Goal: Task Accomplishment & Management: Complete application form

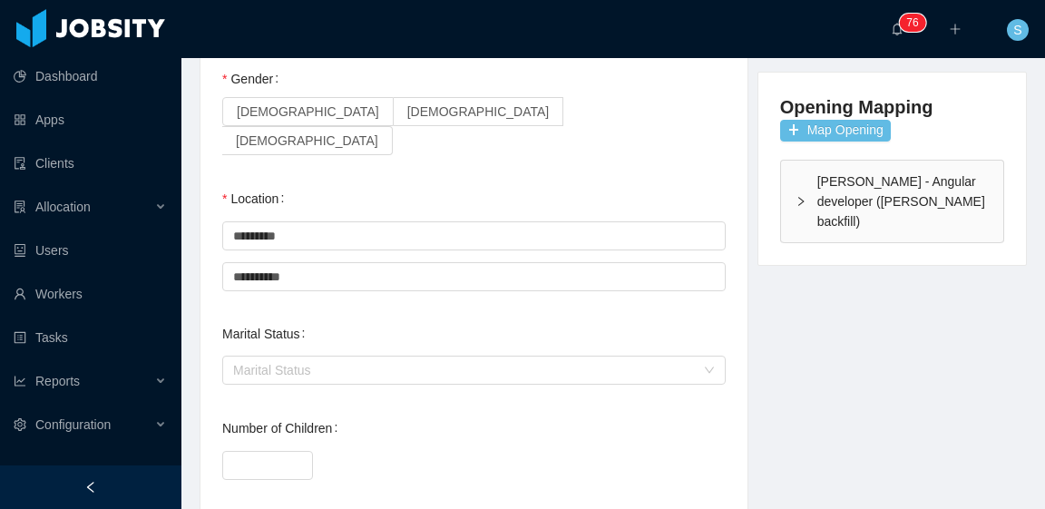
scroll to position [181, 0]
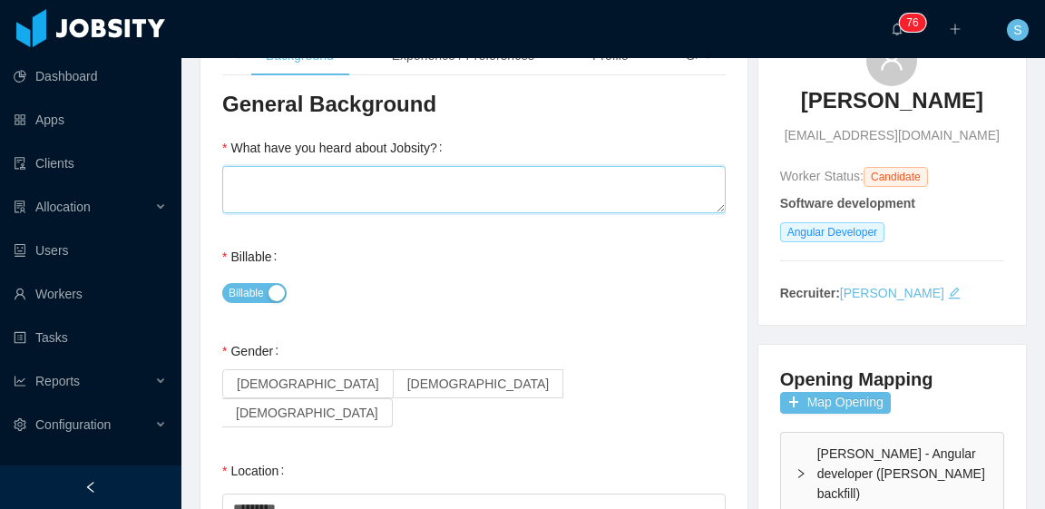
click at [408, 195] on textarea "What have you heard about Jobsity?" at bounding box center [473, 189] width 503 height 47
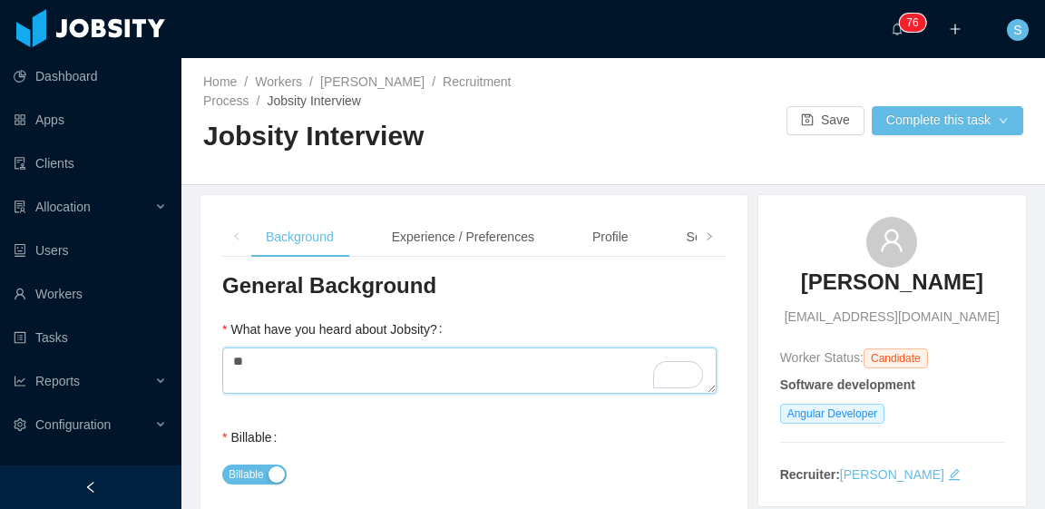
type textarea "**"
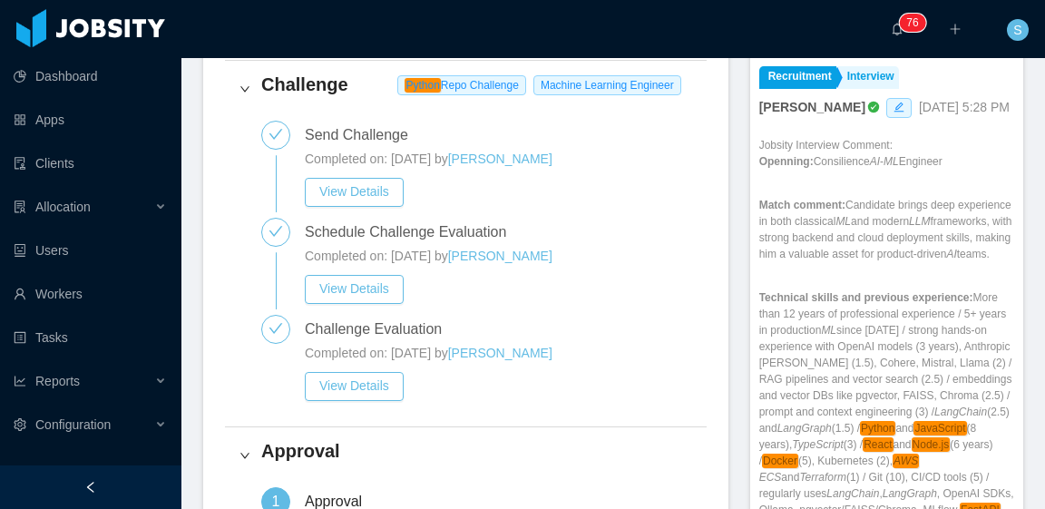
scroll to position [635, 0]
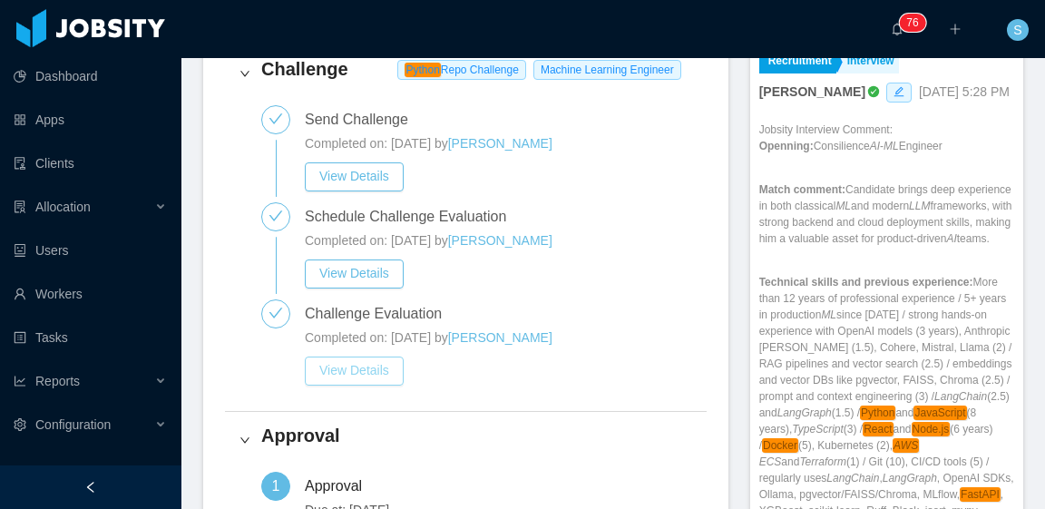
click at [366, 362] on button "View Details" at bounding box center [354, 370] width 99 height 29
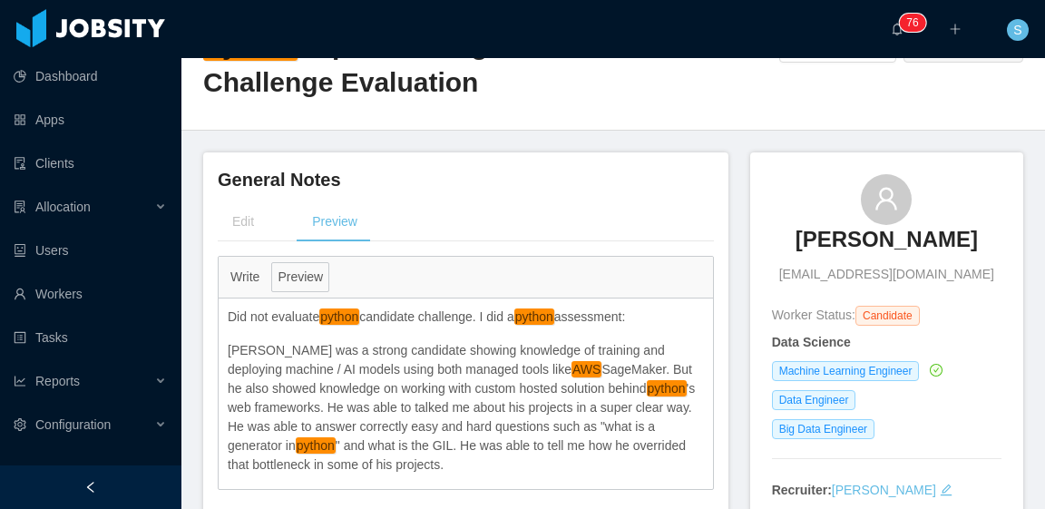
scroll to position [181, 0]
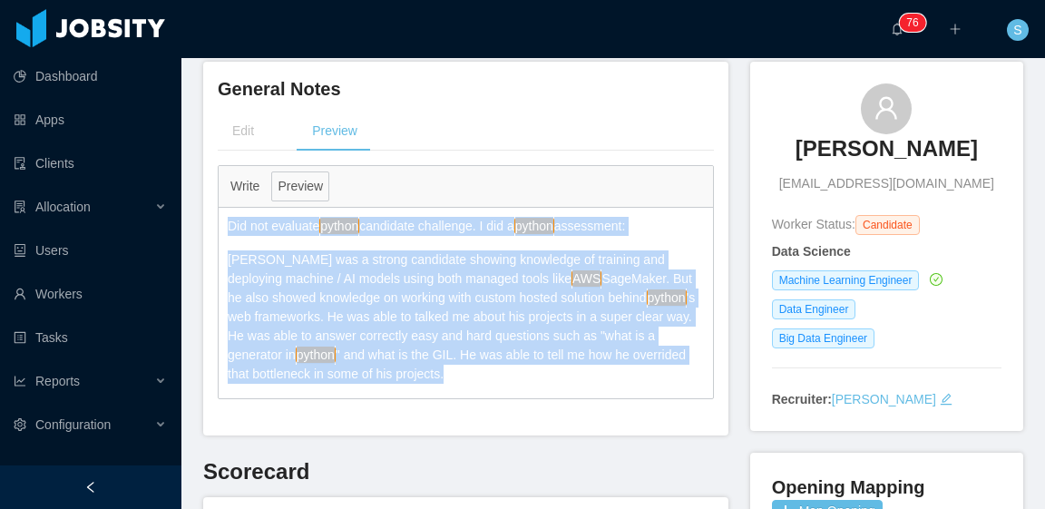
drag, startPoint x: 228, startPoint y: 217, endPoint x: 435, endPoint y: 372, distance: 259.2
click at [435, 372] on div "Did not evaluate python candidate challenge. I did a python assessment: Fabio w…" at bounding box center [466, 300] width 494 height 185
copy div "Did not evaluate python candidate challenge. I did a python assessment: Fabio w…"
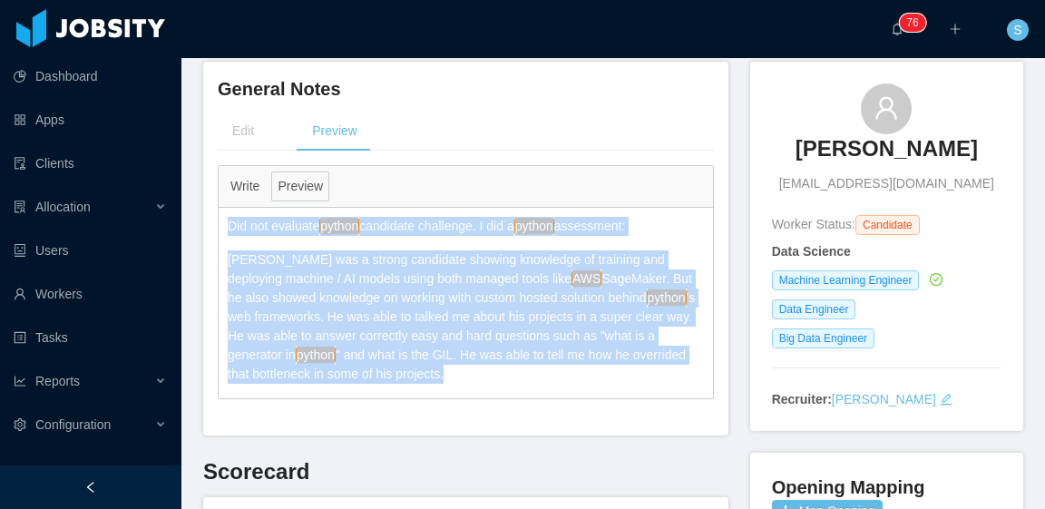
copy div "Did not evaluate python candidate challenge. I did a python assessment: Fabio w…"
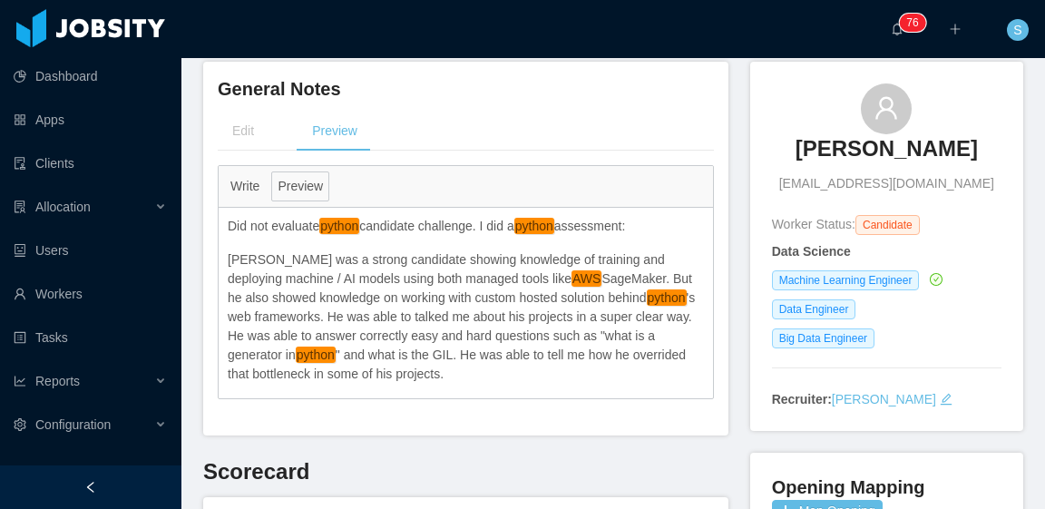
click at [513, 168] on div "Write Preview" at bounding box center [466, 187] width 494 height 42
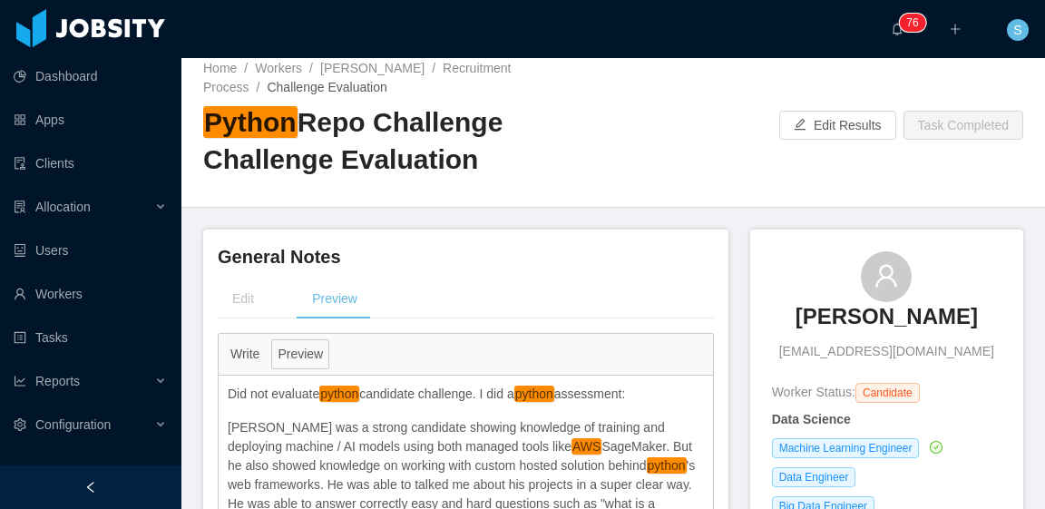
scroll to position [0, 0]
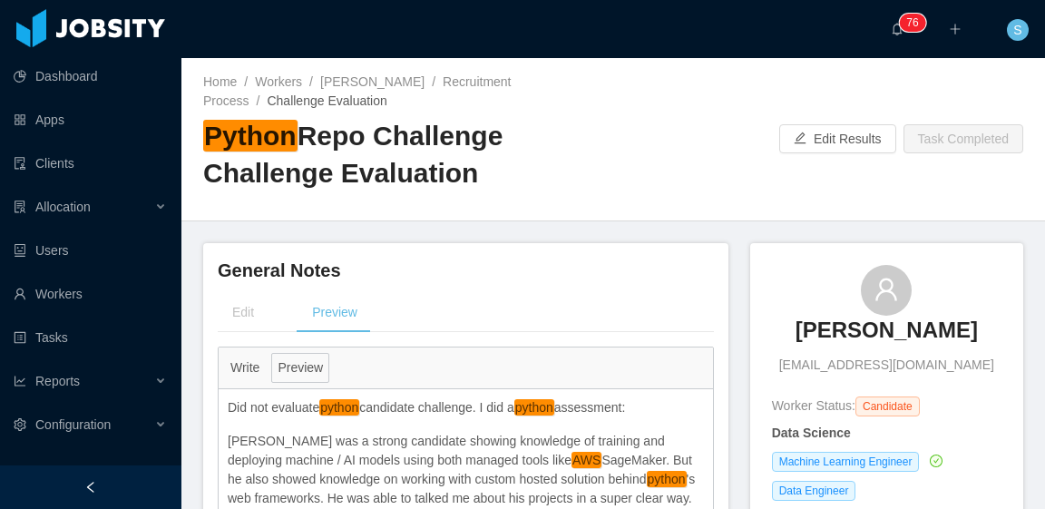
click at [530, 171] on h2 "Python Repo Challenge Challenge Evaluation" at bounding box center [408, 154] width 410 height 73
click at [356, 75] on link "Fábio R. D. de Barros" at bounding box center [372, 81] width 104 height 15
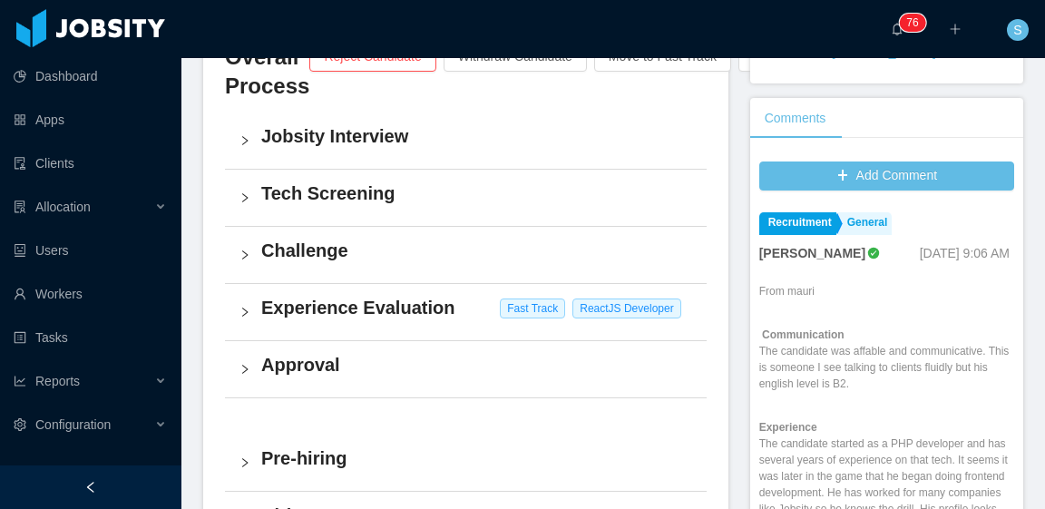
scroll to position [544, 0]
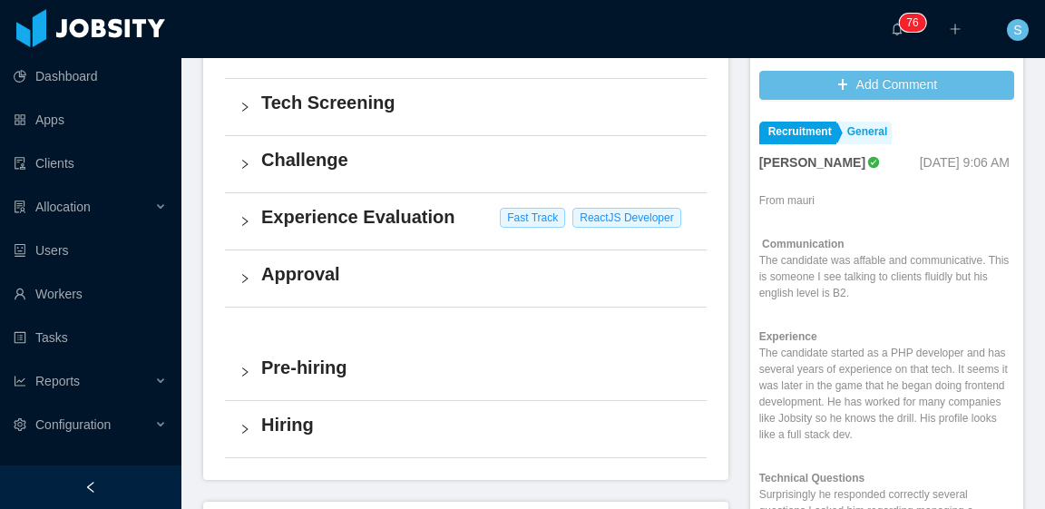
click at [406, 278] on h4 "Approval" at bounding box center [476, 273] width 431 height 25
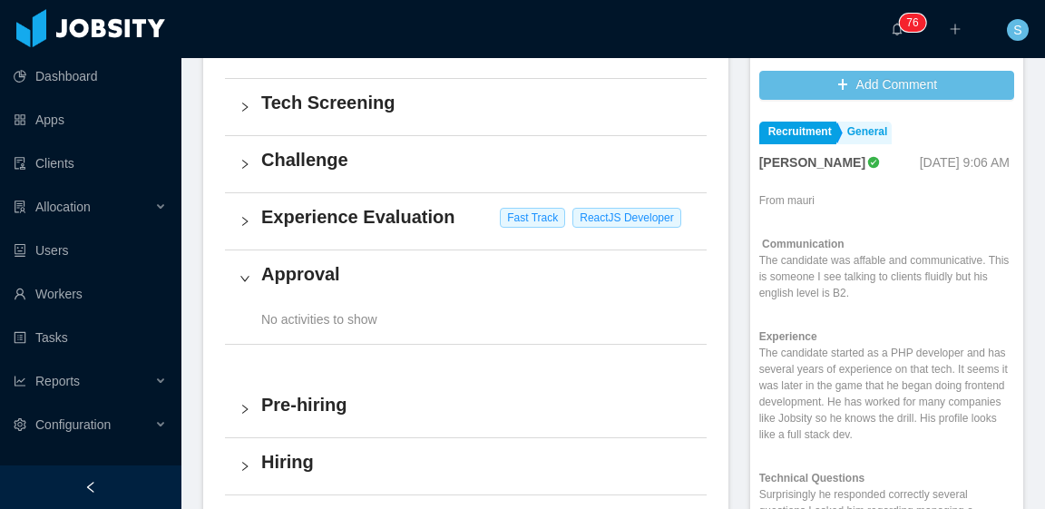
click at [406, 278] on h4 "Approval" at bounding box center [476, 273] width 431 height 25
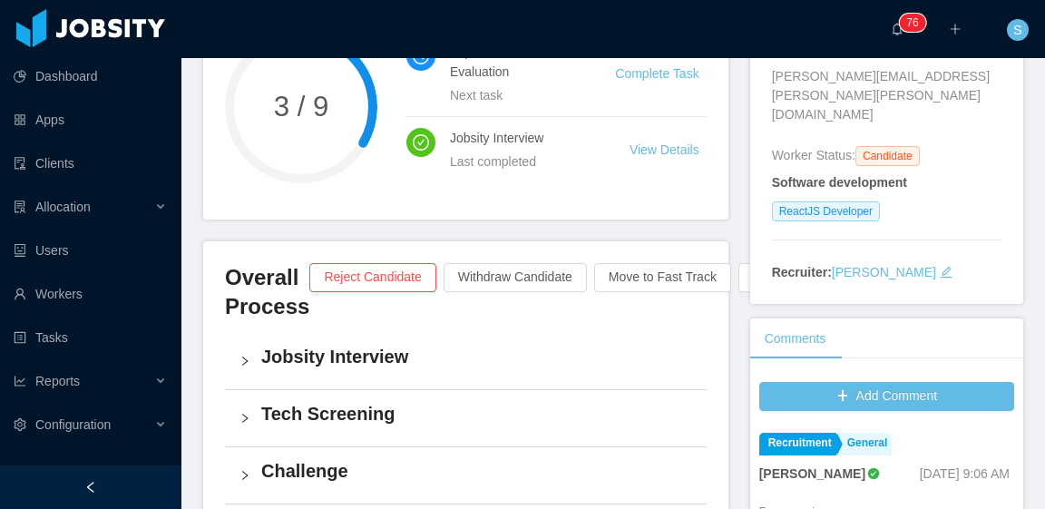
scroll to position [0, 0]
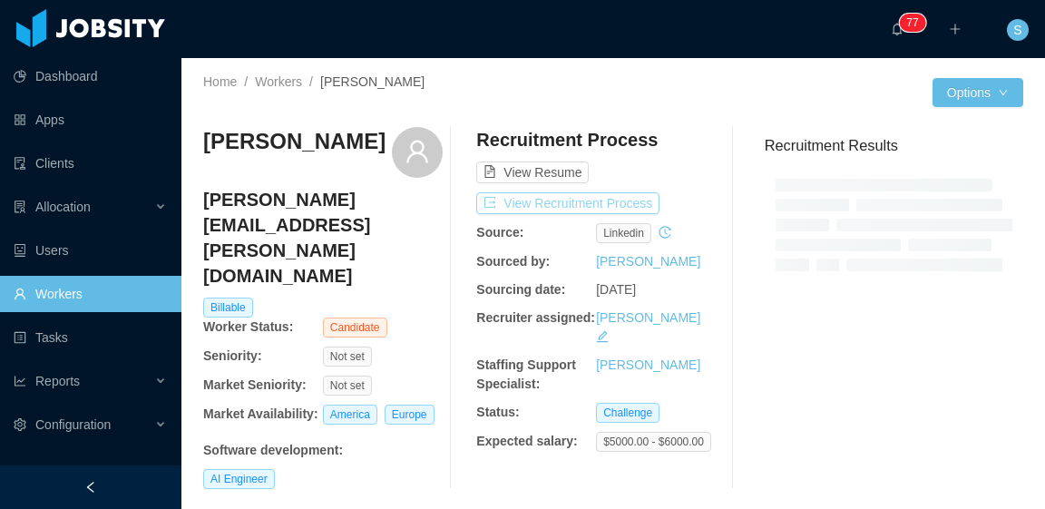
click at [597, 208] on button "View Recruitment Process" at bounding box center [567, 203] width 183 height 22
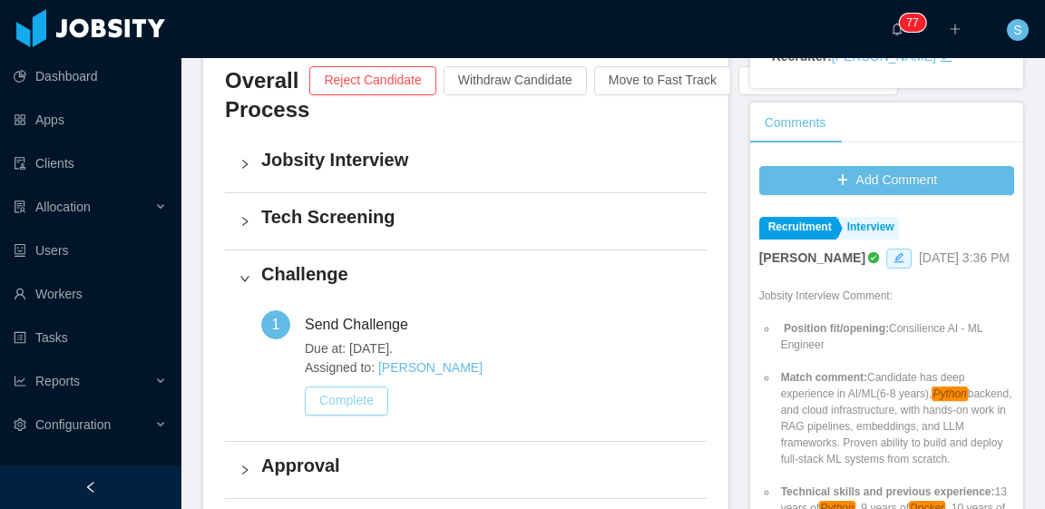
scroll to position [454, 0]
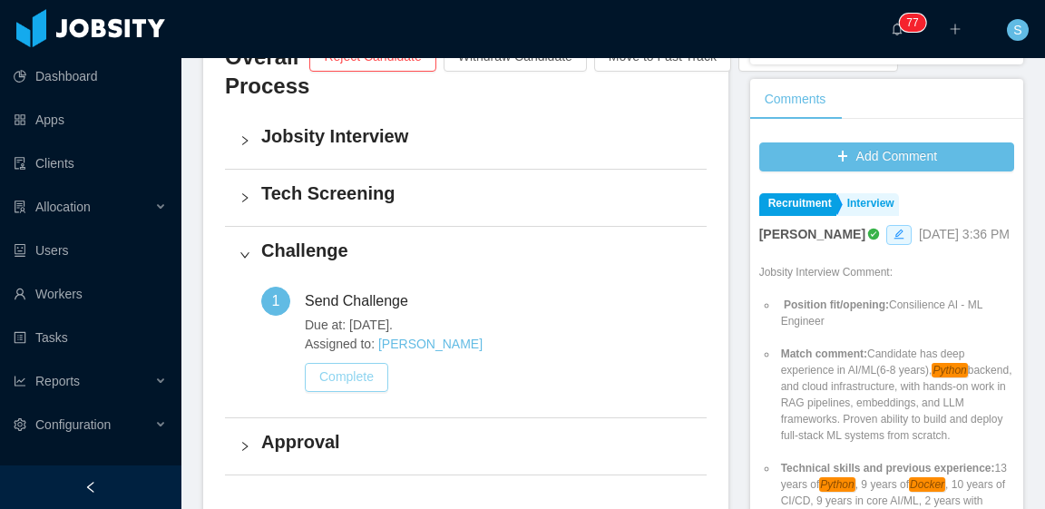
click at [359, 385] on button "Complete" at bounding box center [346, 377] width 83 height 29
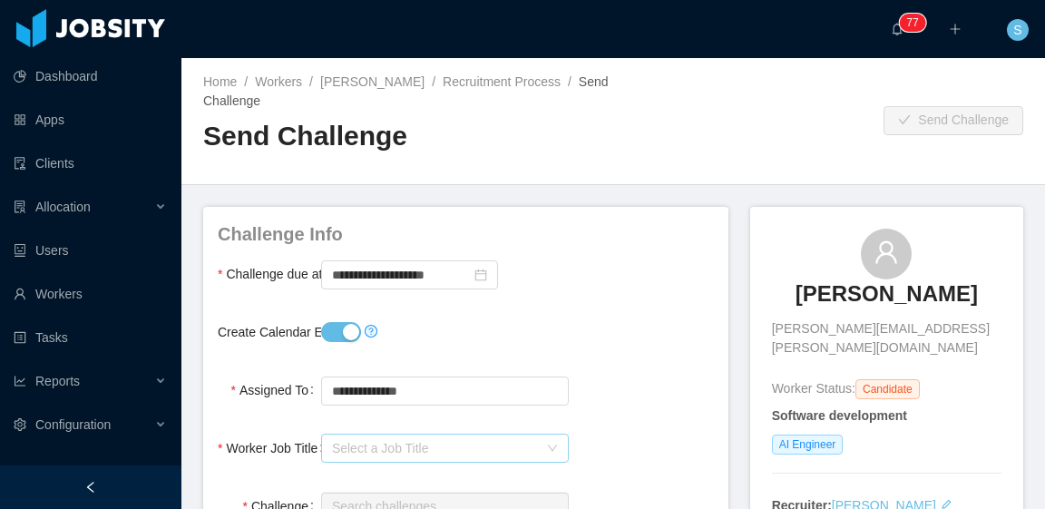
click at [414, 448] on div "Select a Job Title" at bounding box center [435, 448] width 206 height 18
click at [626, 272] on div "**********" at bounding box center [466, 274] width 496 height 36
click at [341, 329] on button "Create Calendar Event?" at bounding box center [341, 332] width 40 height 20
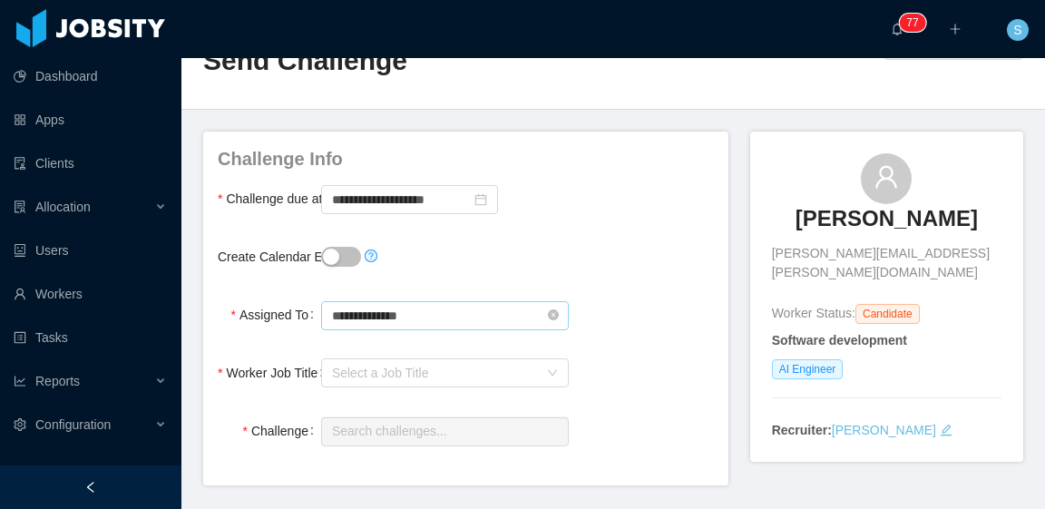
scroll to position [91, 0]
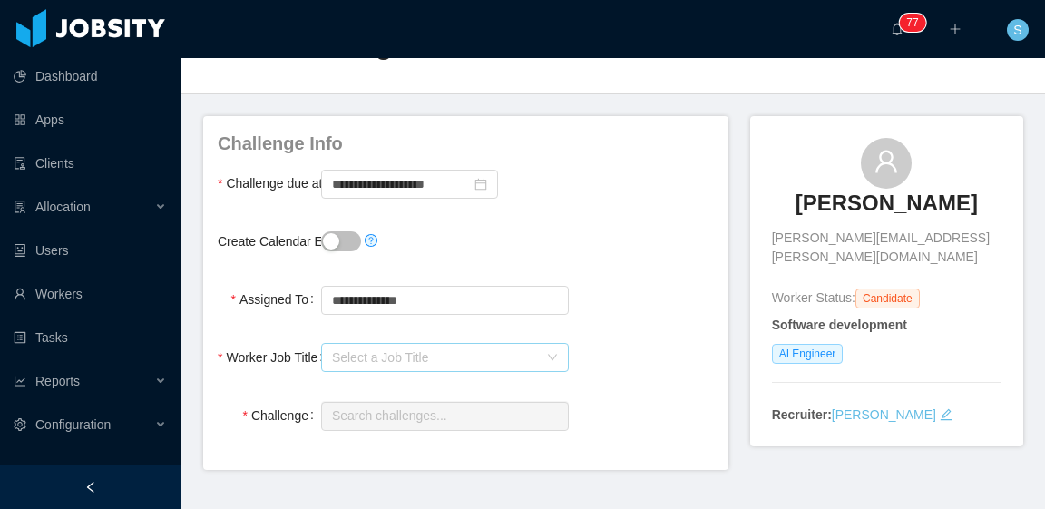
click at [426, 365] on div "Select a Job Title" at bounding box center [435, 357] width 206 height 18
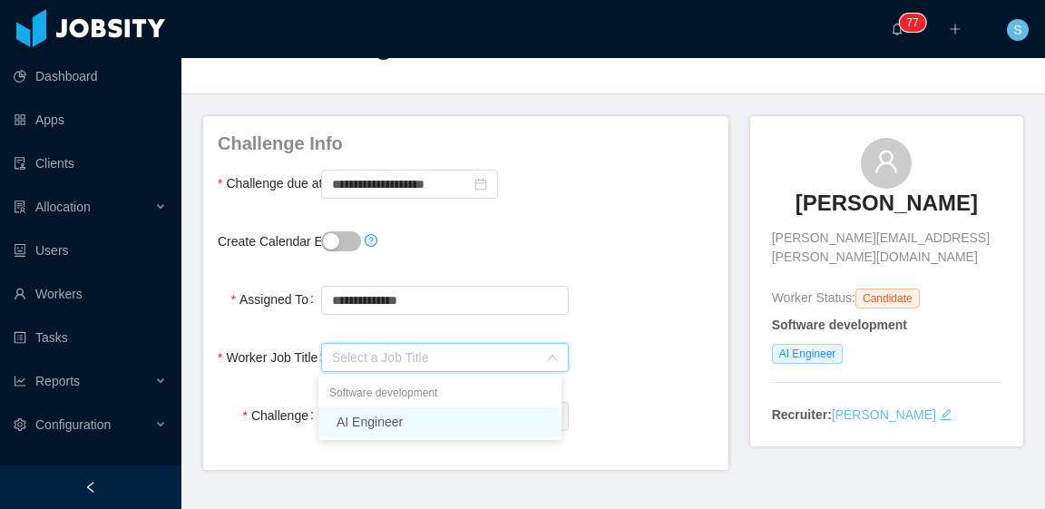
click at [419, 416] on li "AI Engineer" at bounding box center [439, 421] width 243 height 29
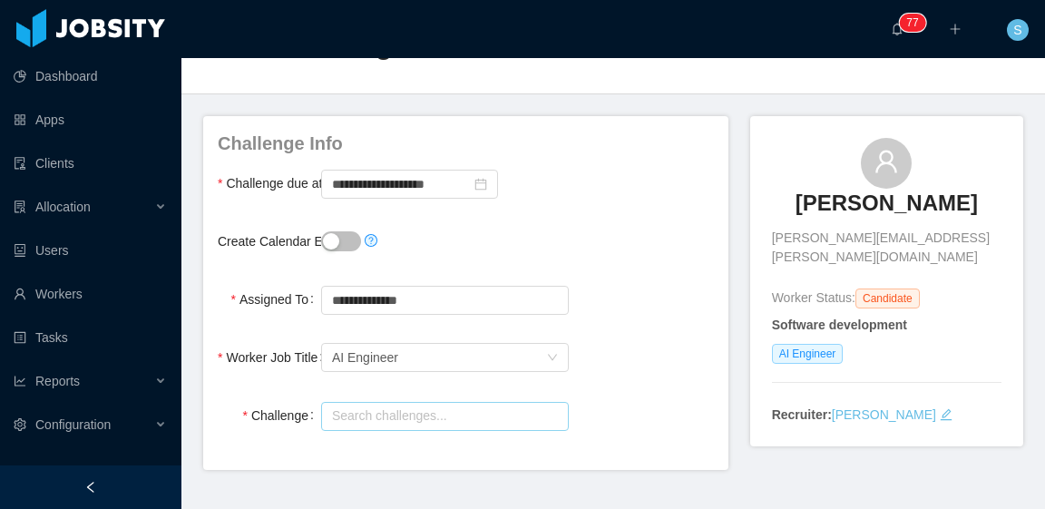
click at [410, 421] on input "text" at bounding box center [445, 416] width 248 height 29
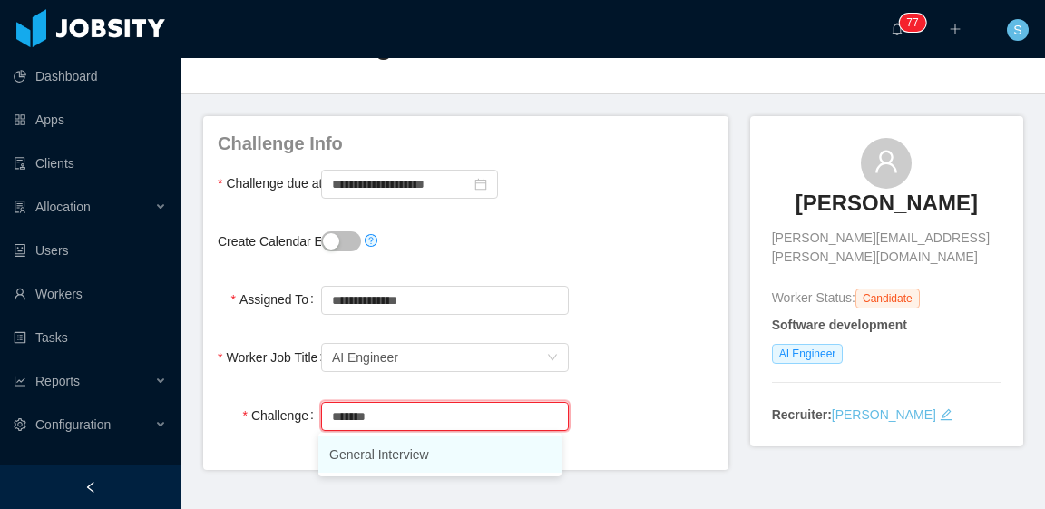
click at [428, 454] on li "General Interview" at bounding box center [439, 454] width 243 height 36
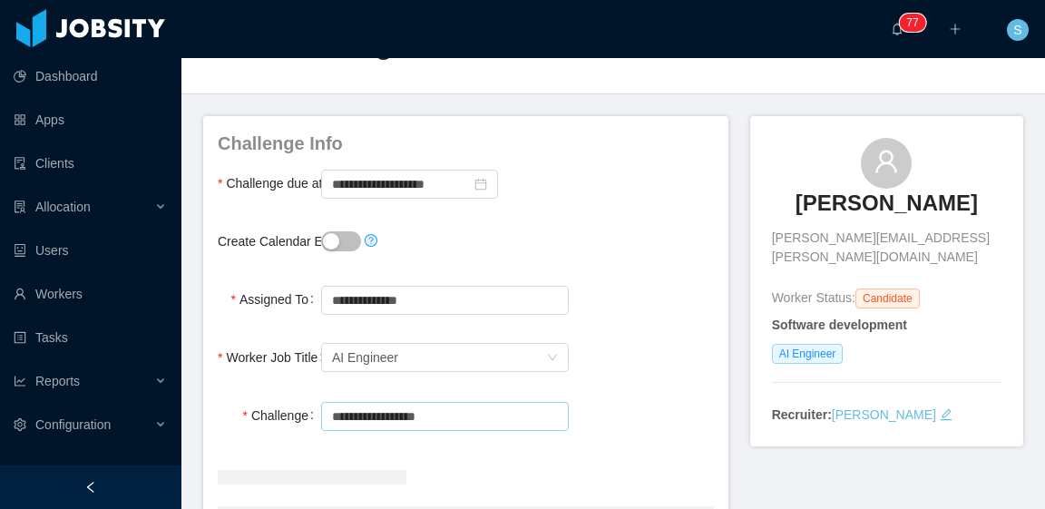
type input "**********"
click at [604, 284] on div "**********" at bounding box center [466, 299] width 496 height 36
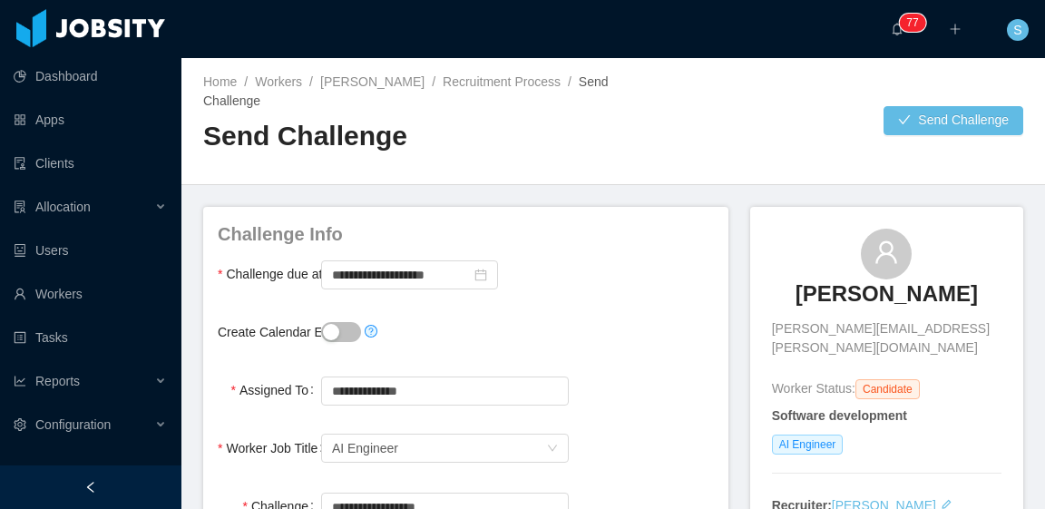
scroll to position [635, 0]
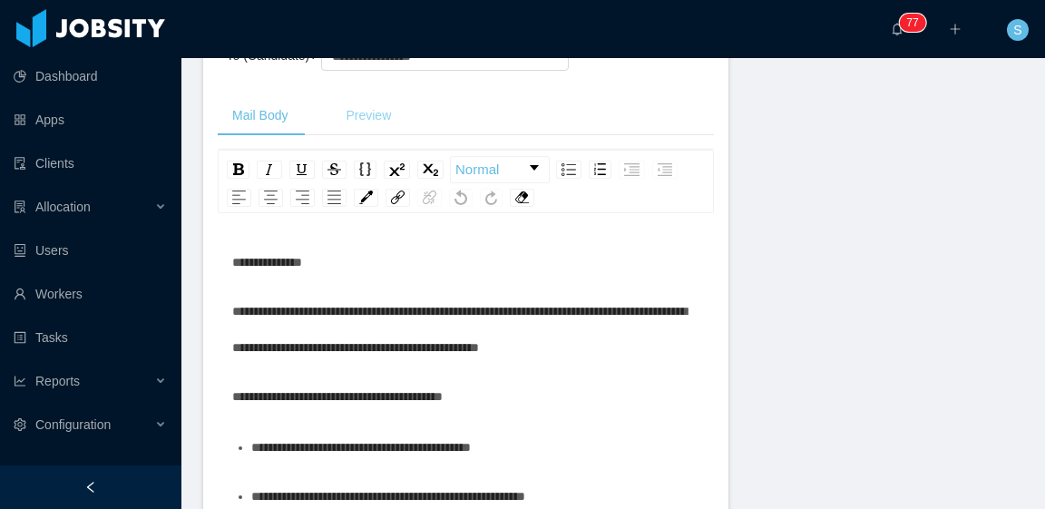
click at [365, 124] on div "Preview" at bounding box center [368, 115] width 74 height 41
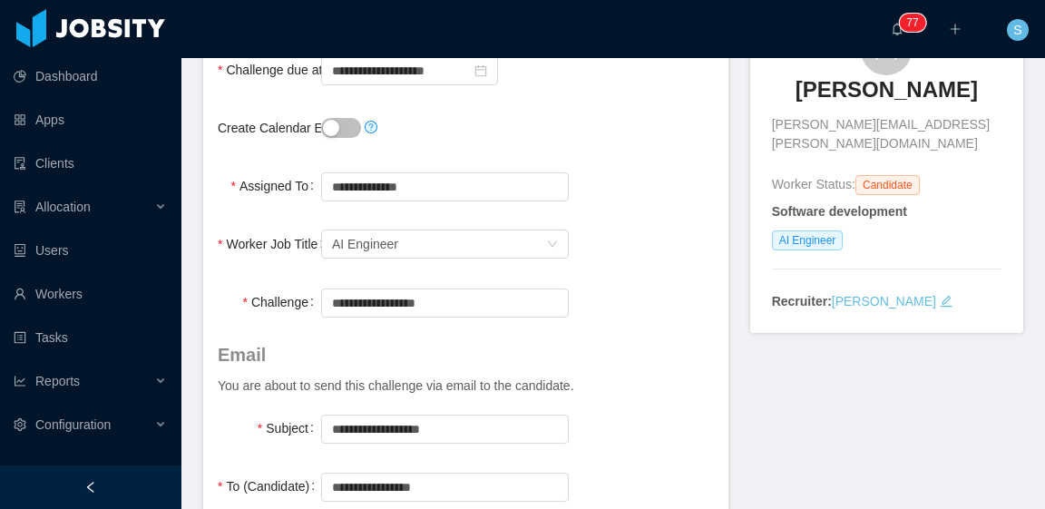
scroll to position [88, 0]
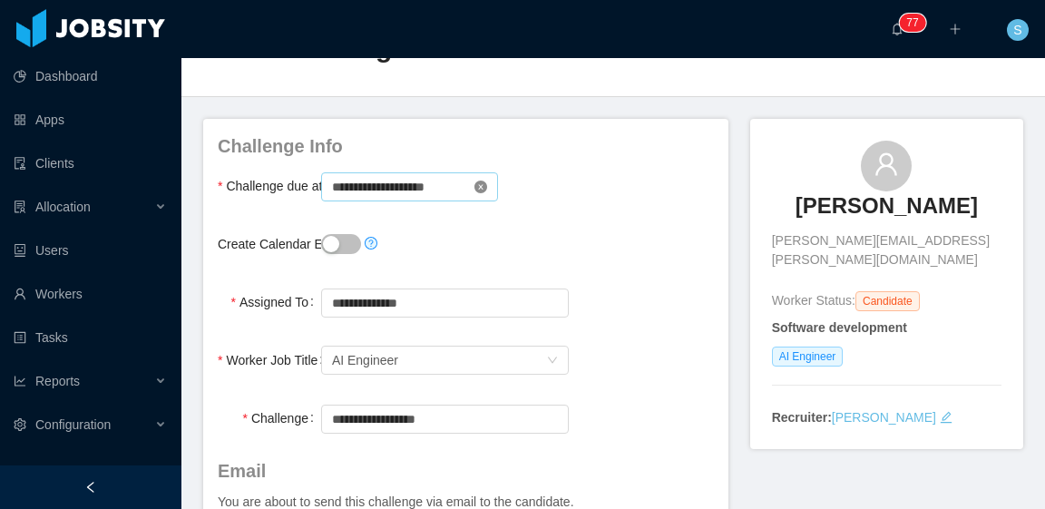
click at [479, 185] on icon "icon: close-circle" at bounding box center [480, 187] width 13 height 13
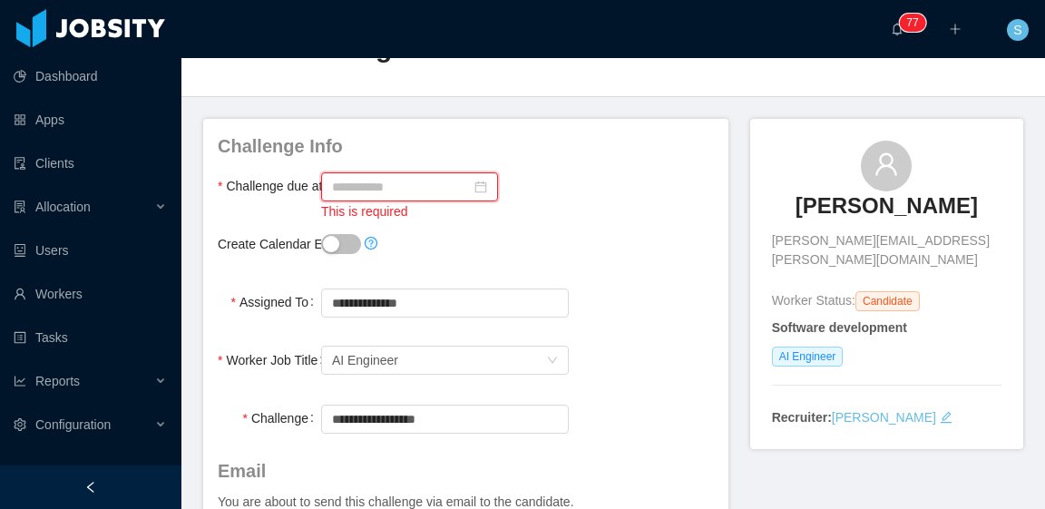
click at [410, 188] on input at bounding box center [409, 186] width 177 height 29
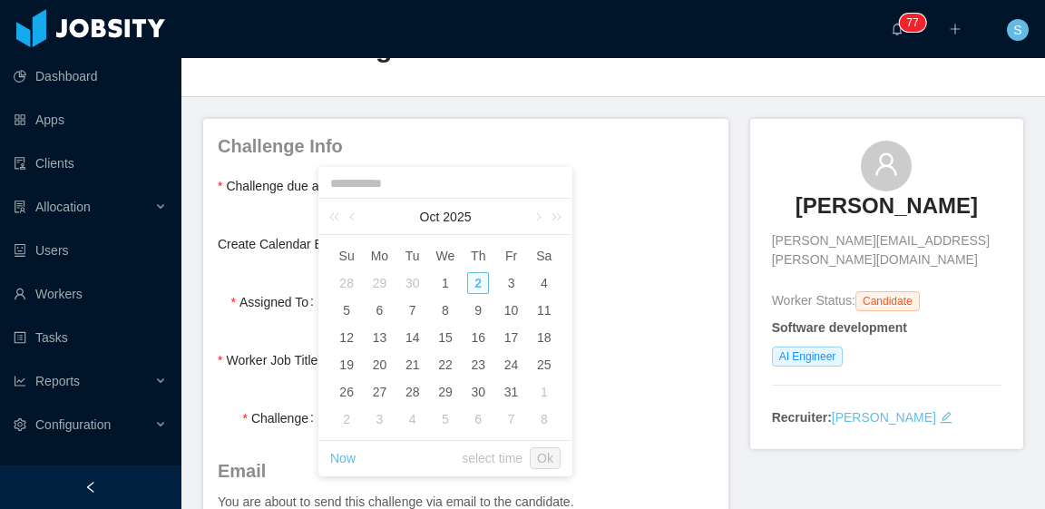
click at [479, 285] on div "2" at bounding box center [478, 283] width 22 height 22
type input "**********"
click at [601, 226] on div "Create Calendar Event?" at bounding box center [466, 244] width 496 height 36
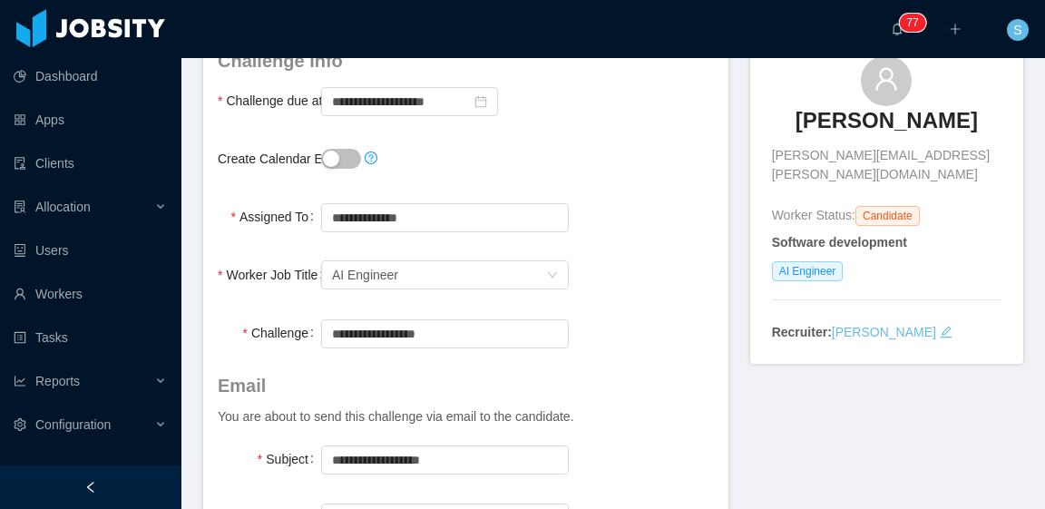
scroll to position [179, 0]
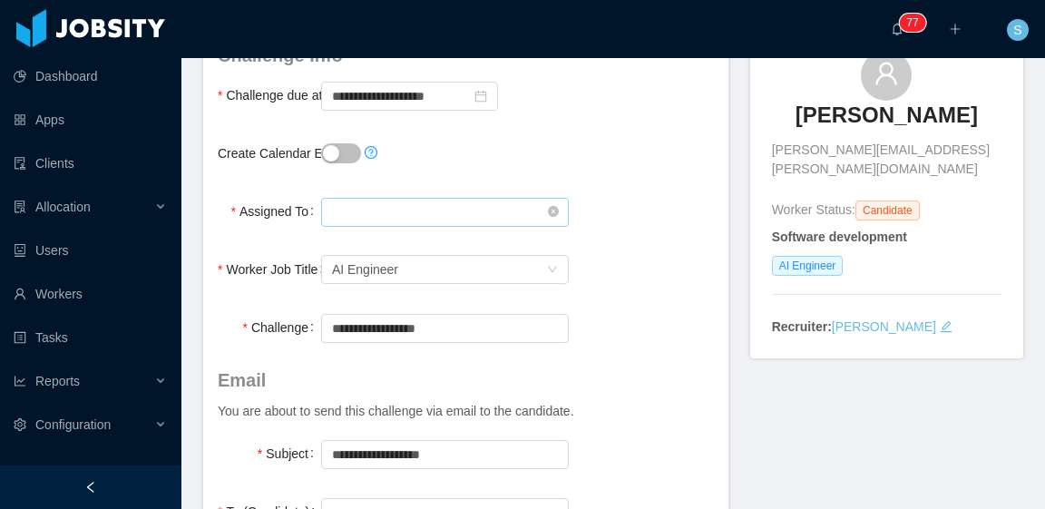
click at [509, 213] on input "text" at bounding box center [445, 212] width 248 height 29
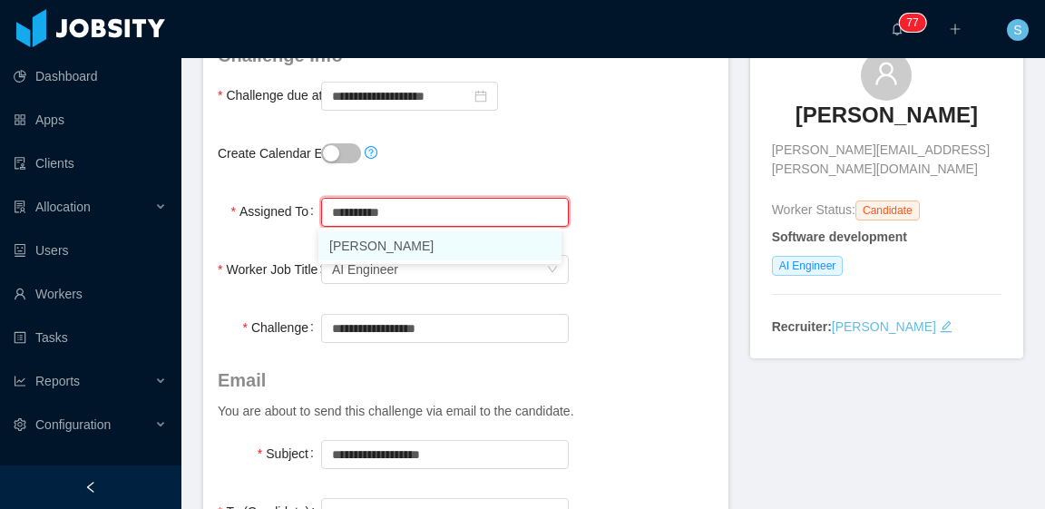
click at [425, 239] on li "[PERSON_NAME]" at bounding box center [439, 245] width 243 height 29
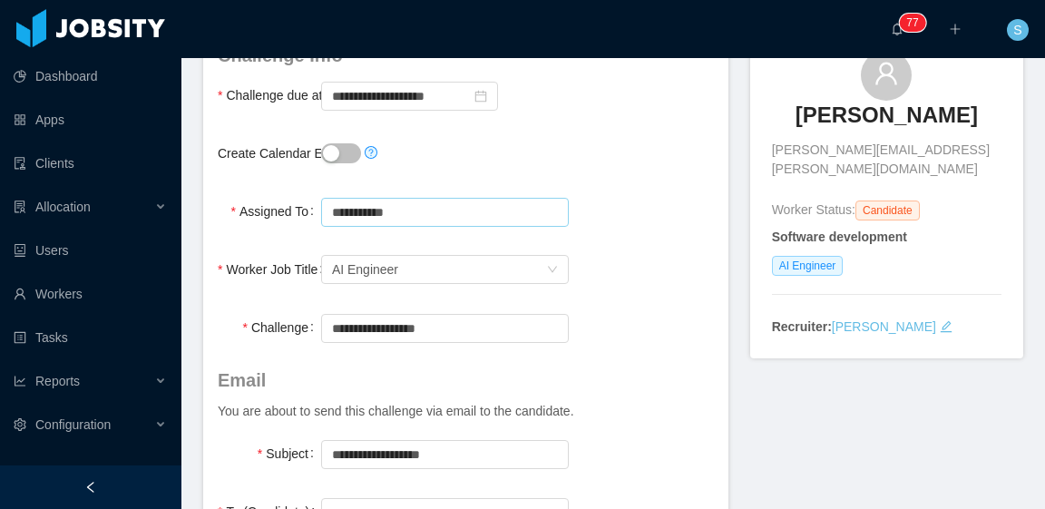
type input "**********"
click at [624, 203] on div "**********" at bounding box center [466, 211] width 496 height 36
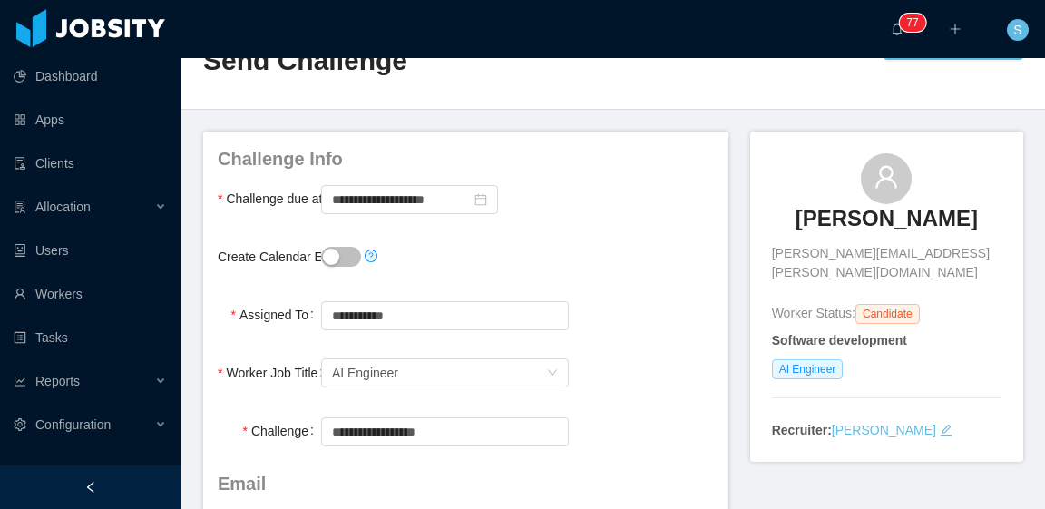
scroll to position [91, 0]
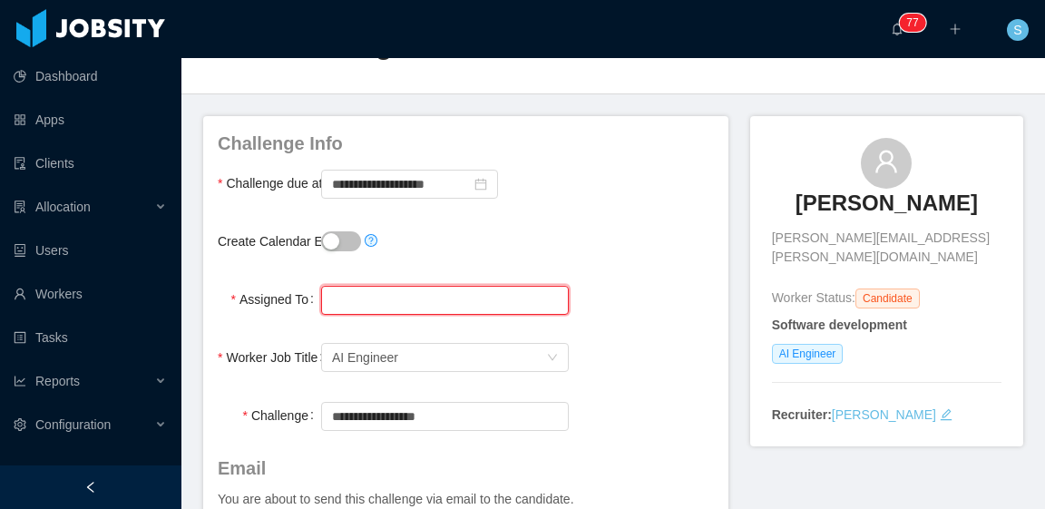
click at [407, 298] on input "text" at bounding box center [445, 300] width 248 height 29
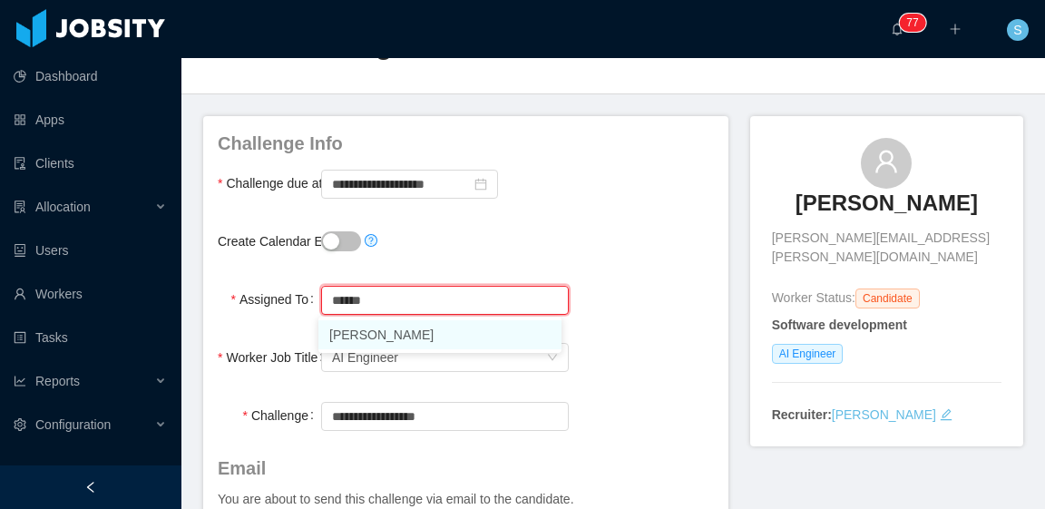
click at [408, 335] on li "[PERSON_NAME]" at bounding box center [439, 334] width 243 height 29
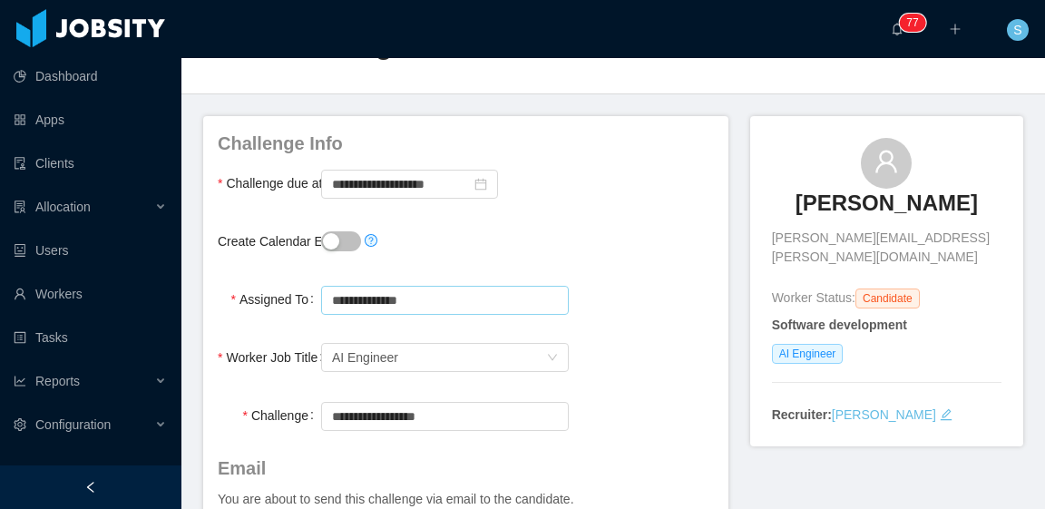
type input "**********"
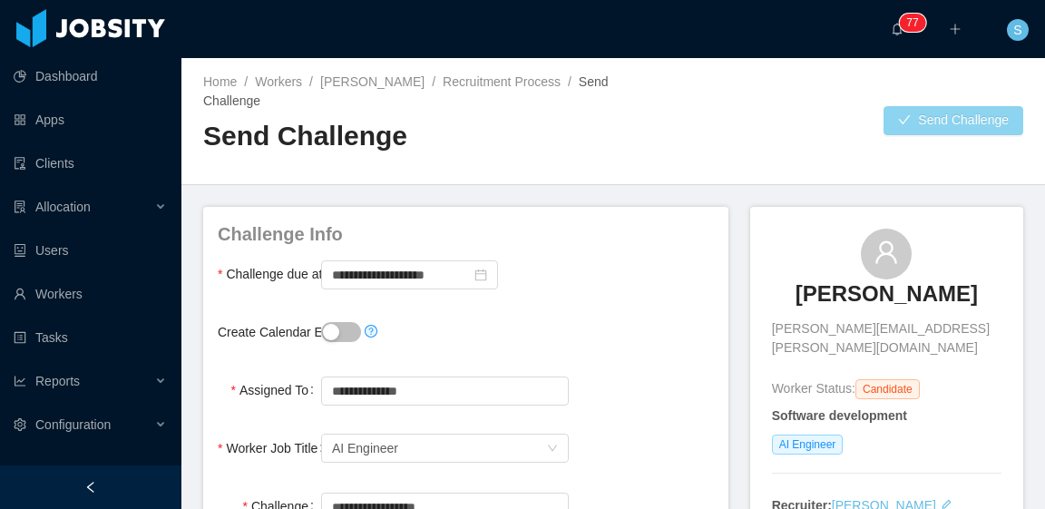
click at [920, 119] on button "Send Challenge" at bounding box center [953, 120] width 140 height 29
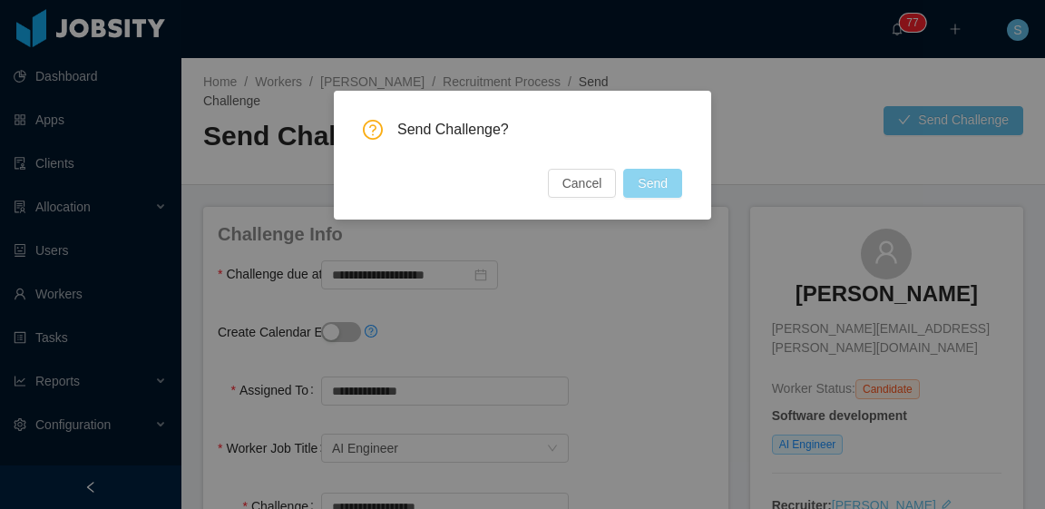
click at [659, 189] on button "Send" at bounding box center [652, 183] width 59 height 29
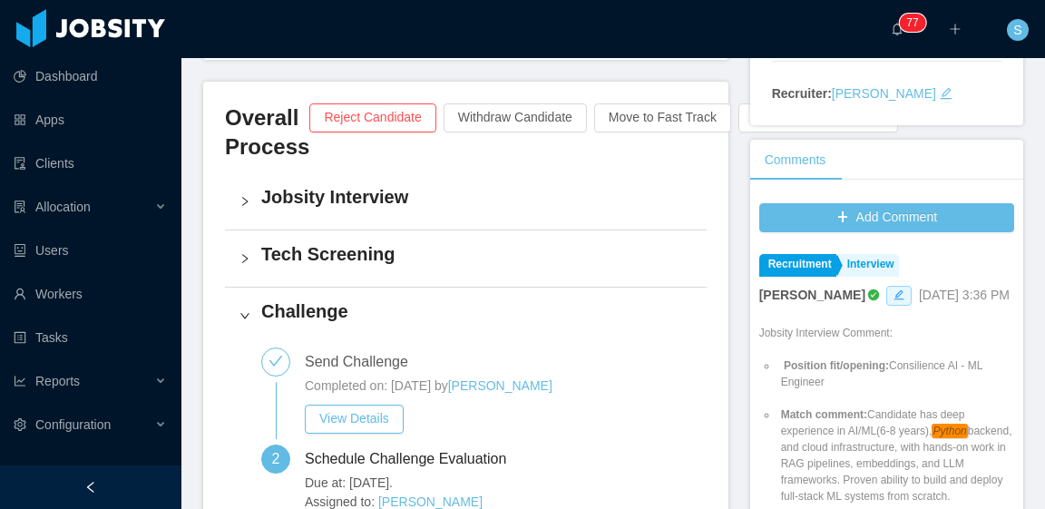
scroll to position [544, 0]
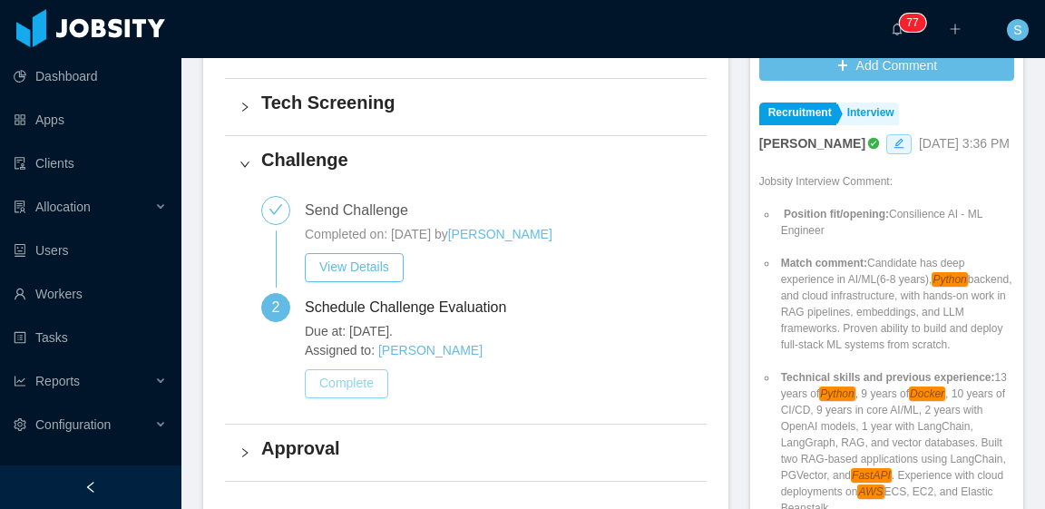
click at [357, 388] on button "Complete" at bounding box center [346, 383] width 83 height 29
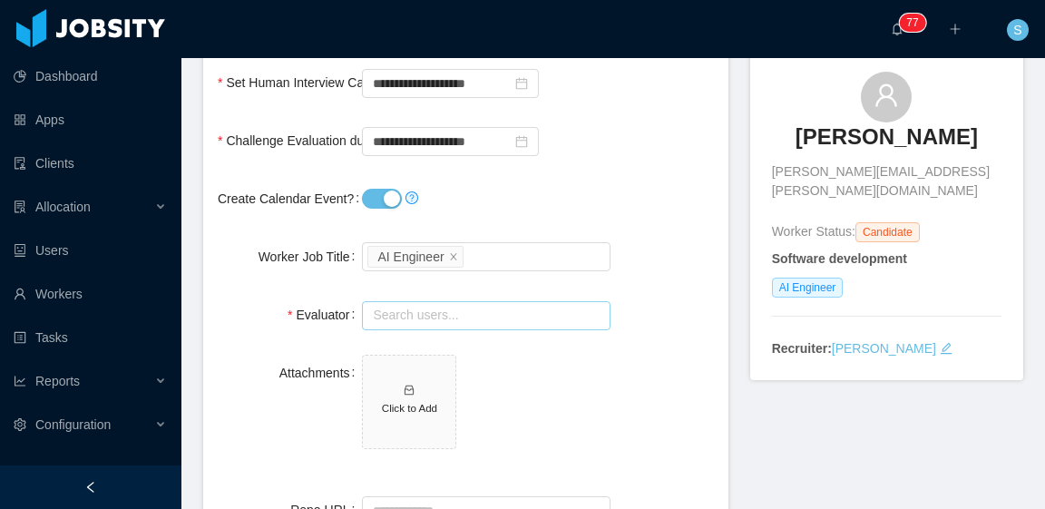
scroll to position [181, 0]
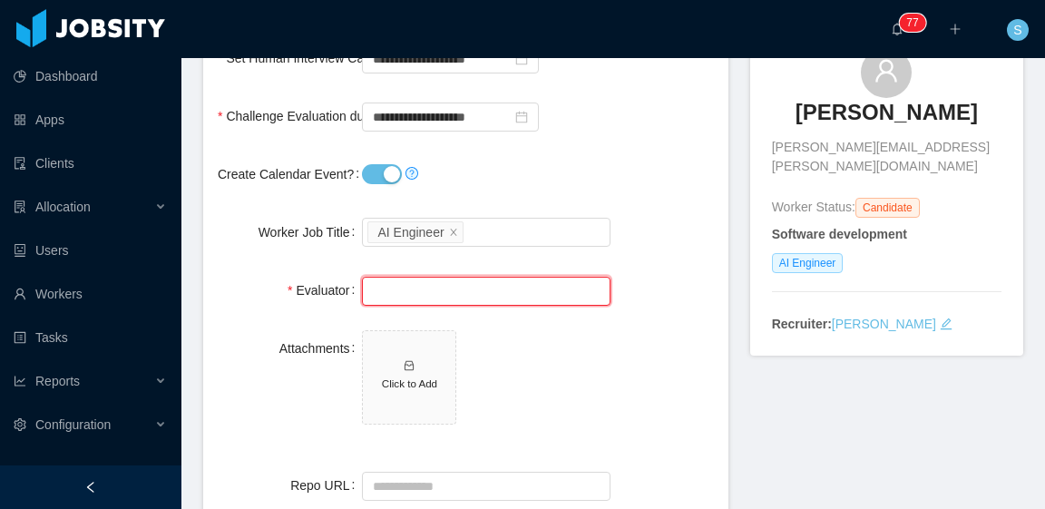
click at [454, 288] on input "text" at bounding box center [486, 291] width 248 height 29
type input "*"
click at [449, 232] on icon "icon: close" at bounding box center [453, 231] width 9 height 9
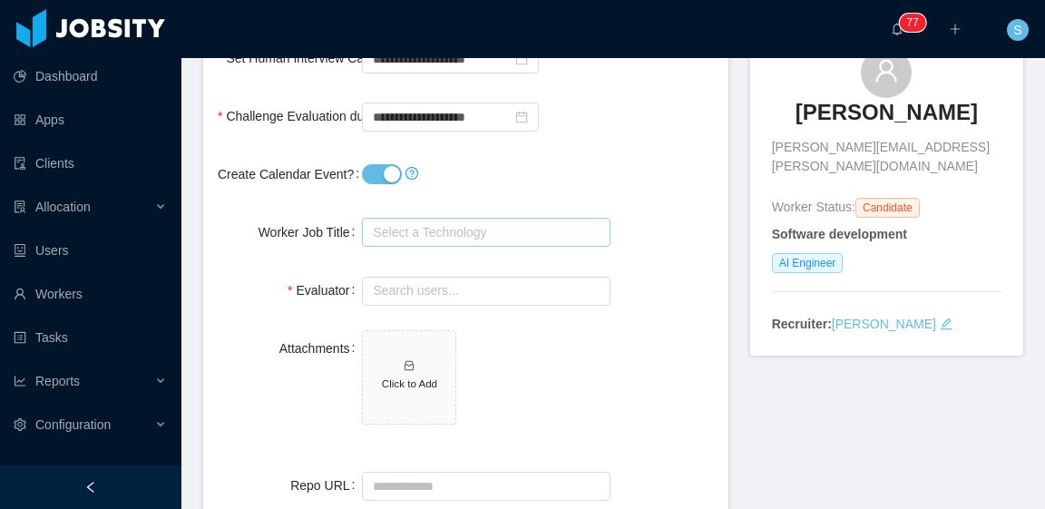
click at [462, 236] on div "Select a Technology AI Engineer" at bounding box center [482, 232] width 231 height 27
type input "****"
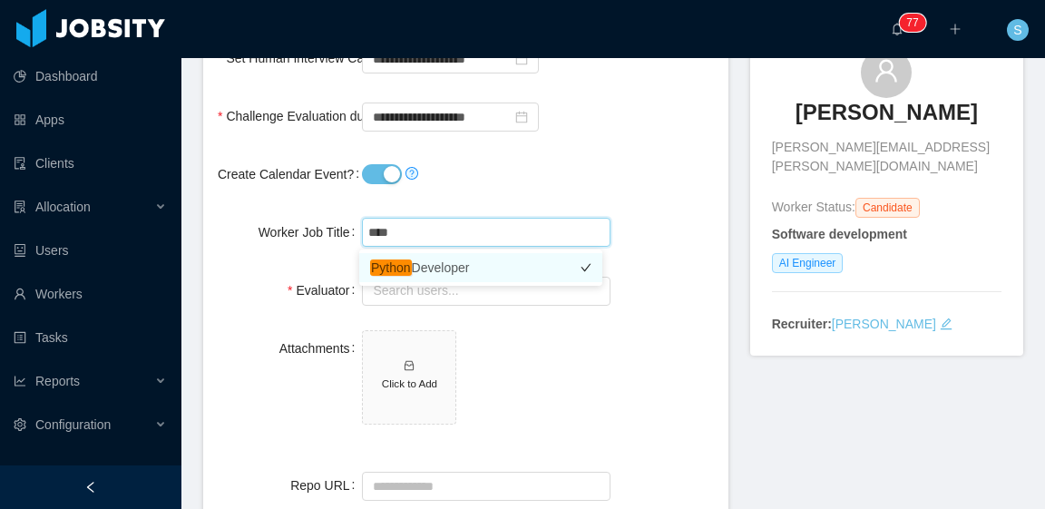
click at [454, 266] on li "Python Developer" at bounding box center [480, 267] width 243 height 29
click at [439, 291] on input "text" at bounding box center [486, 291] width 248 height 29
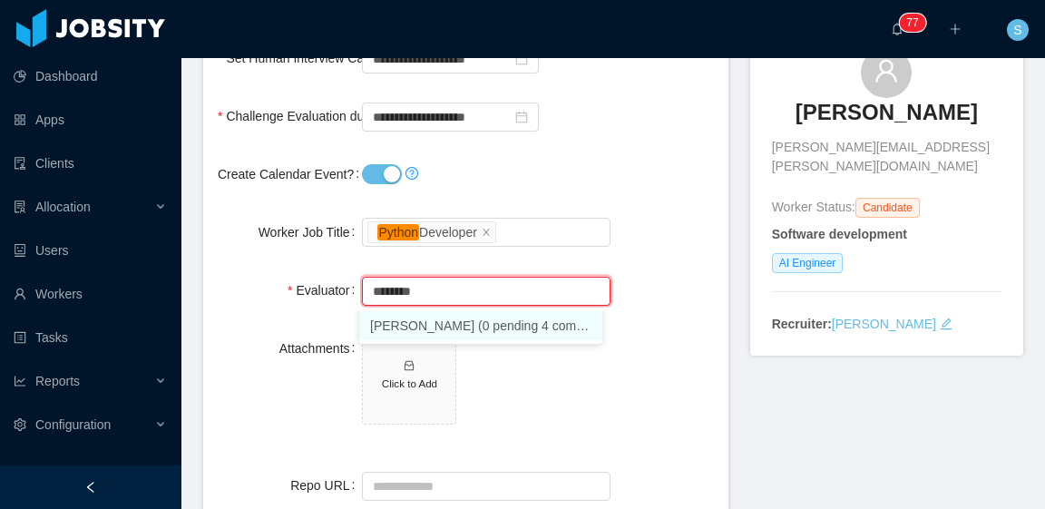
click at [464, 326] on li "Hernan Tain (0 pending 4 completed)" at bounding box center [480, 325] width 243 height 29
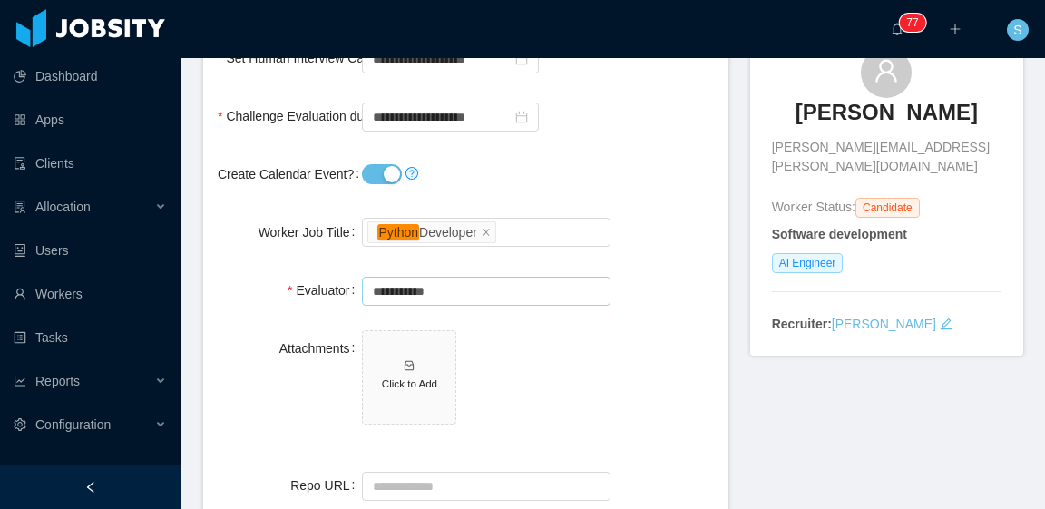
type input "**********"
click at [641, 200] on form "**********" at bounding box center [465, 347] width 525 height 644
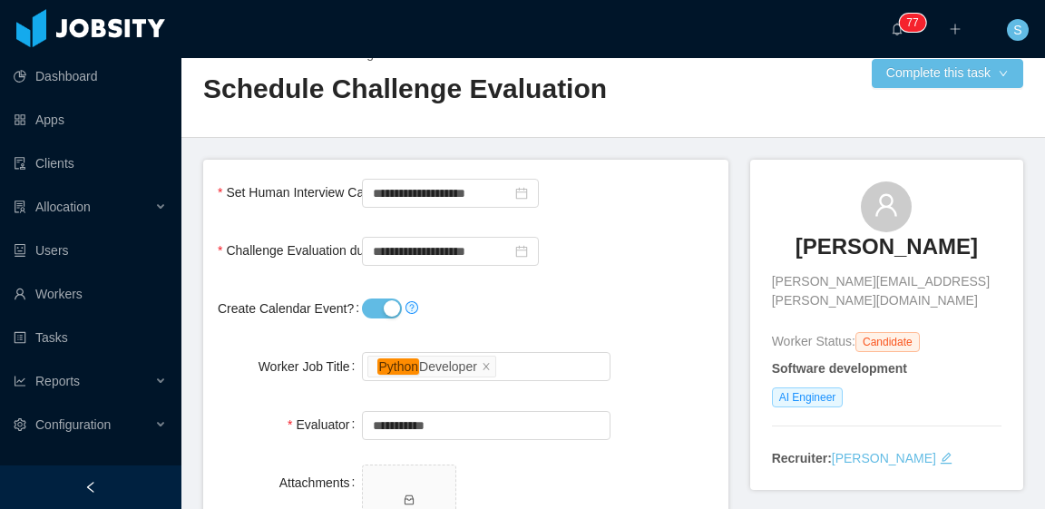
scroll to position [0, 0]
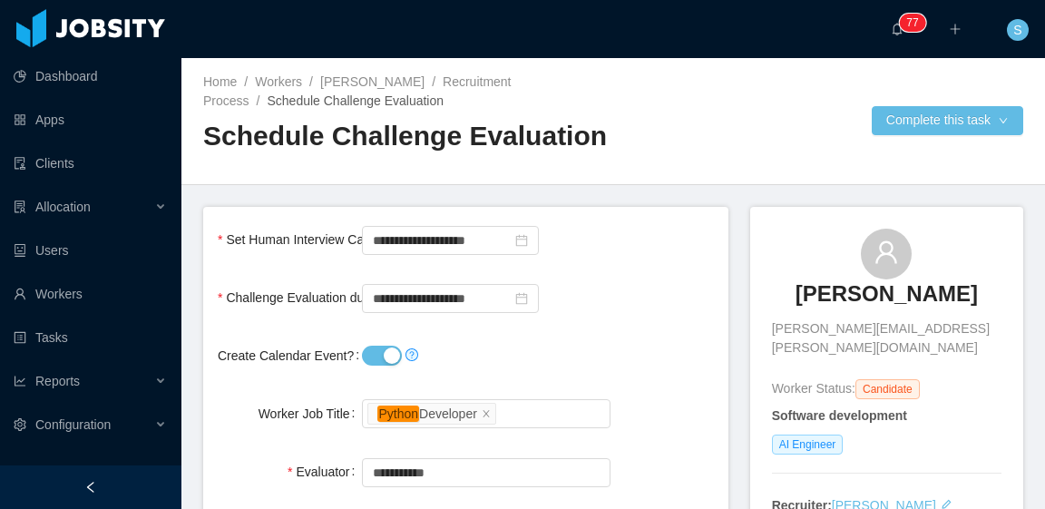
click at [381, 355] on button "Create Calendar Event?" at bounding box center [382, 356] width 40 height 20
click at [378, 357] on button "Create Calendar Event?" at bounding box center [382, 356] width 40 height 20
click at [918, 113] on button "Complete this task" at bounding box center [947, 120] width 151 height 29
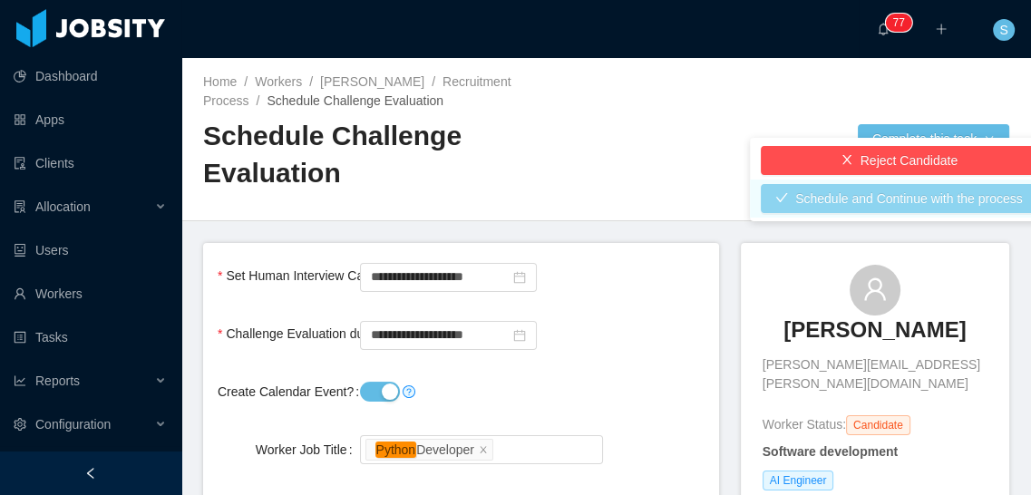
click at [914, 202] on button "Schedule and Continue with the process" at bounding box center [899, 198] width 277 height 29
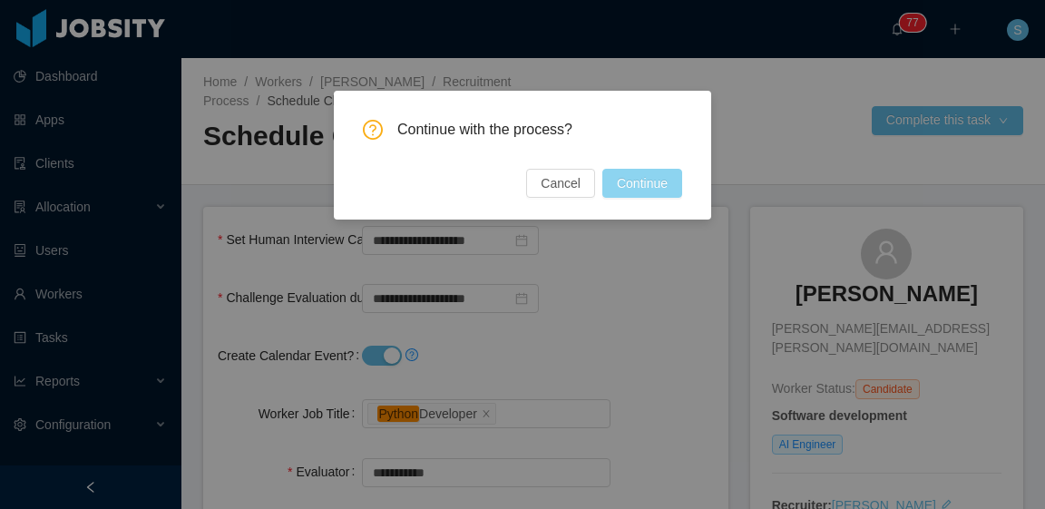
click at [651, 182] on button "Continue" at bounding box center [642, 183] width 80 height 29
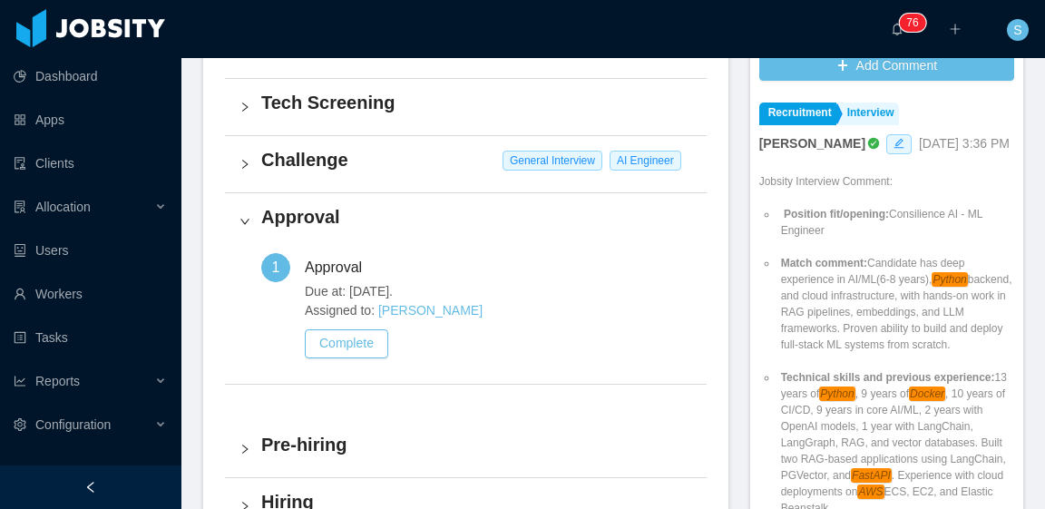
scroll to position [454, 0]
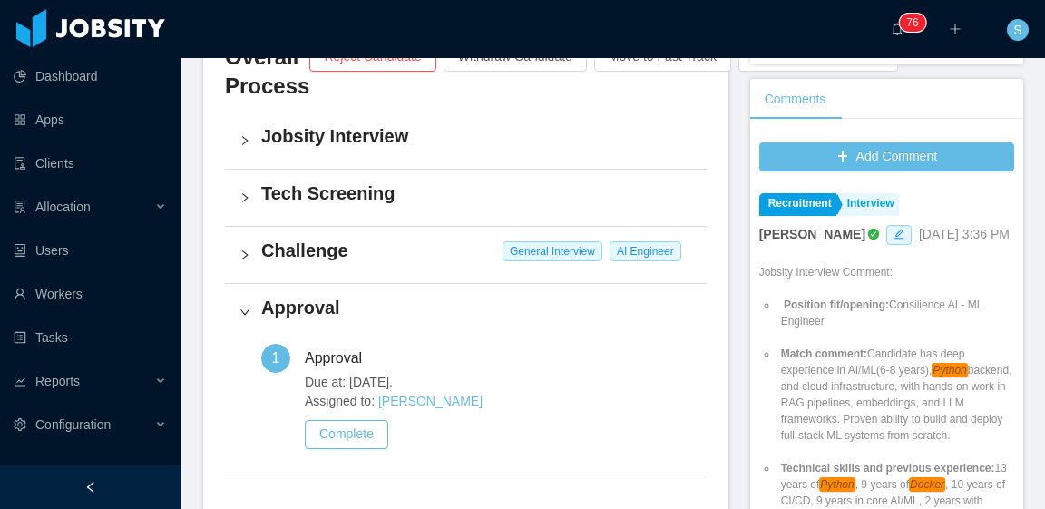
click at [377, 252] on h4 "Challenge" at bounding box center [476, 250] width 431 height 25
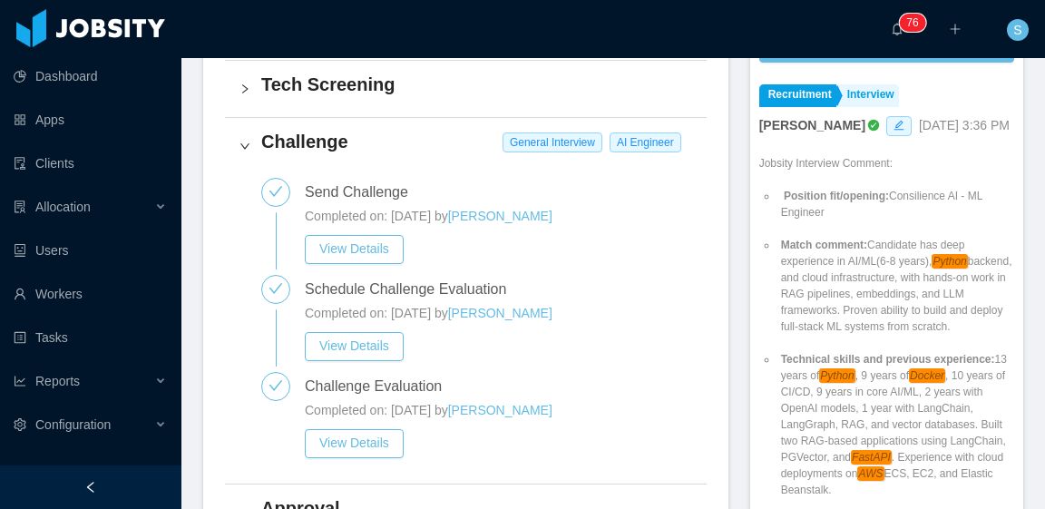
scroll to position [635, 0]
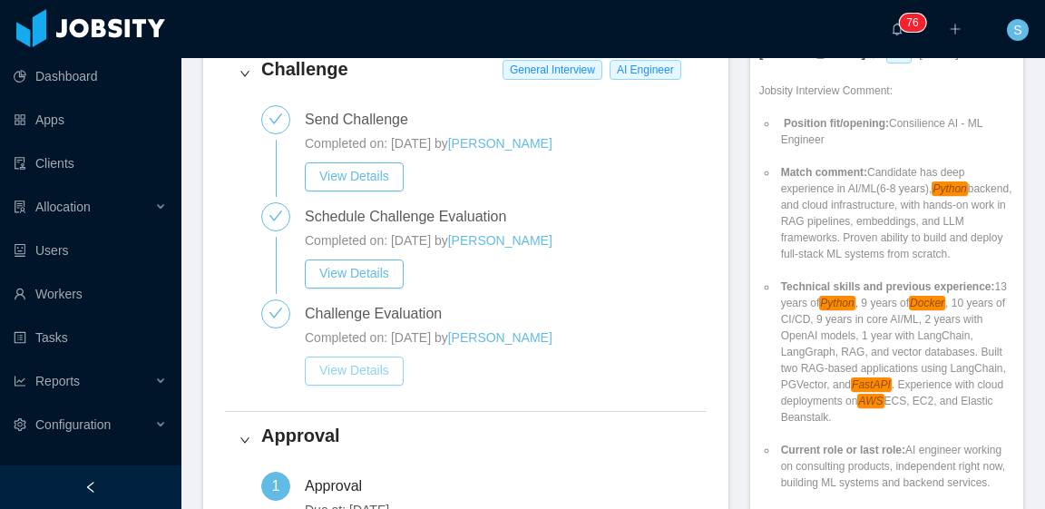
click at [373, 365] on button "View Details" at bounding box center [354, 370] width 99 height 29
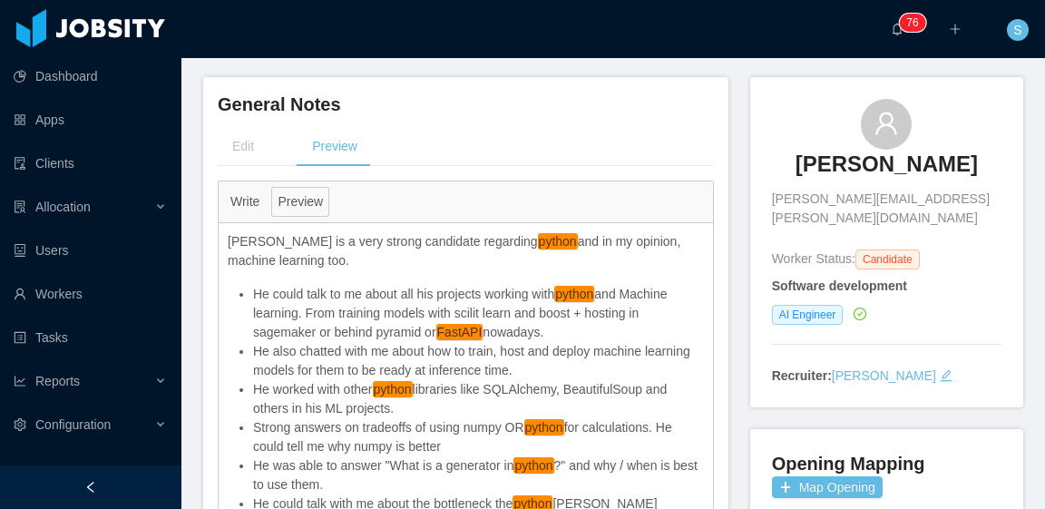
scroll to position [181, 0]
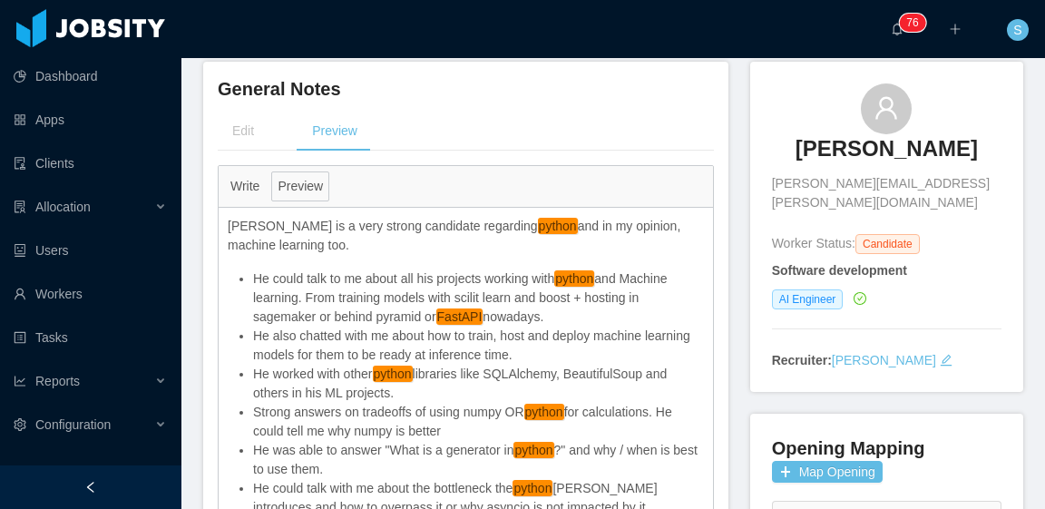
drag, startPoint x: 756, startPoint y: 145, endPoint x: 1003, endPoint y: 151, distance: 247.7
click at [1003, 151] on div "Gustavo Gawryszewski gustavo@gawry.com Worker Status: Candidate Software develo…" at bounding box center [886, 227] width 273 height 330
copy h3 "Gustavo Gawryszewski"
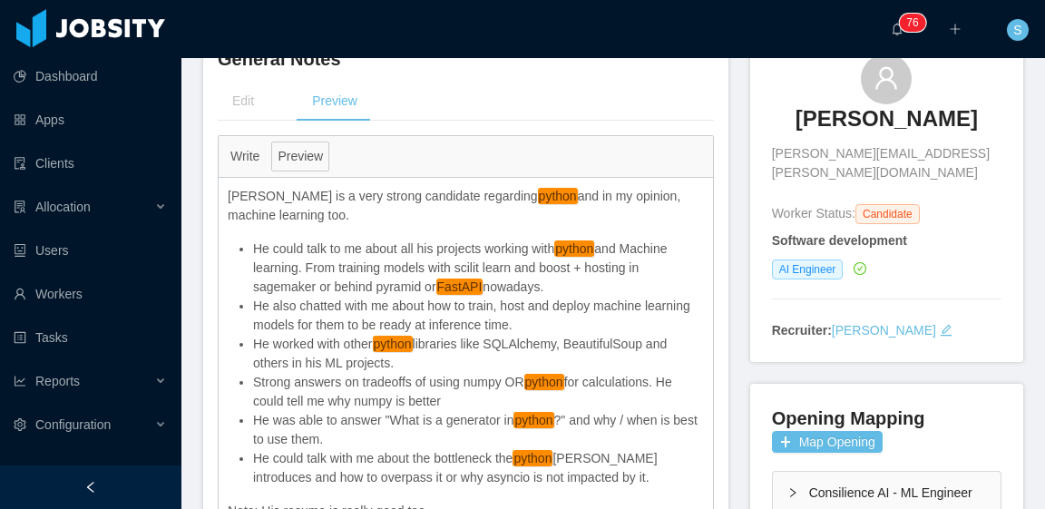
scroll to position [272, 0]
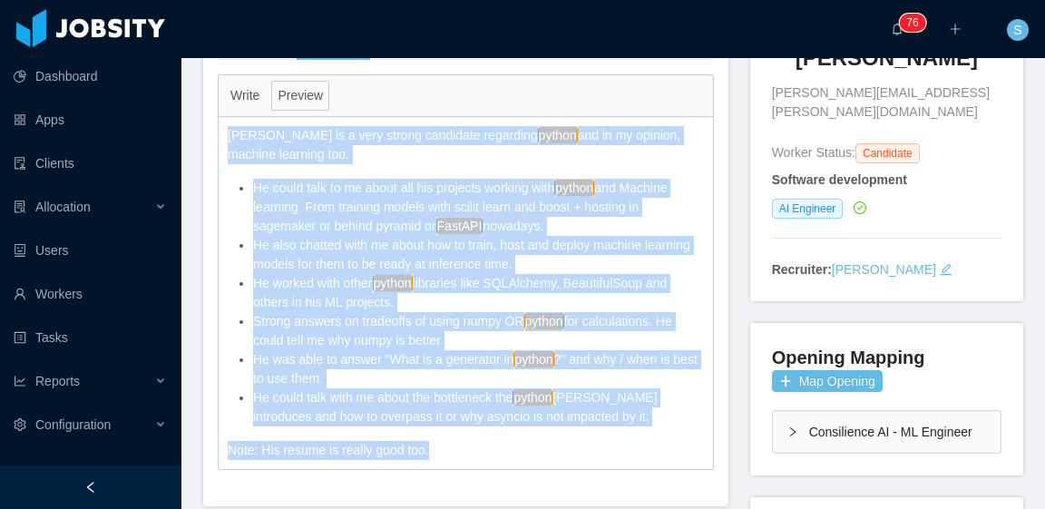
drag, startPoint x: 428, startPoint y: 449, endPoint x: 229, endPoint y: 136, distance: 371.2
click at [229, 136] on div "Gustavo is a very strong candidate regarding python and in my opinion, machine …" at bounding box center [466, 293] width 494 height 352
copy div "Gustavo is a very strong candidate regarding python and in my opinion, machine …"
click at [581, 274] on li "He worked with other python libraries like SQLAlchemy, BeautifulSoup and others…" at bounding box center [478, 293] width 451 height 38
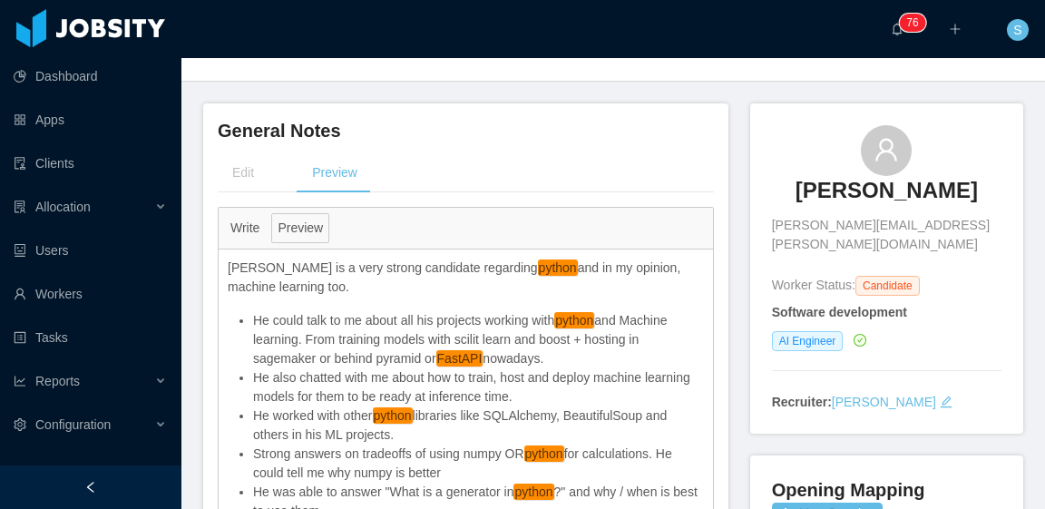
scroll to position [0, 0]
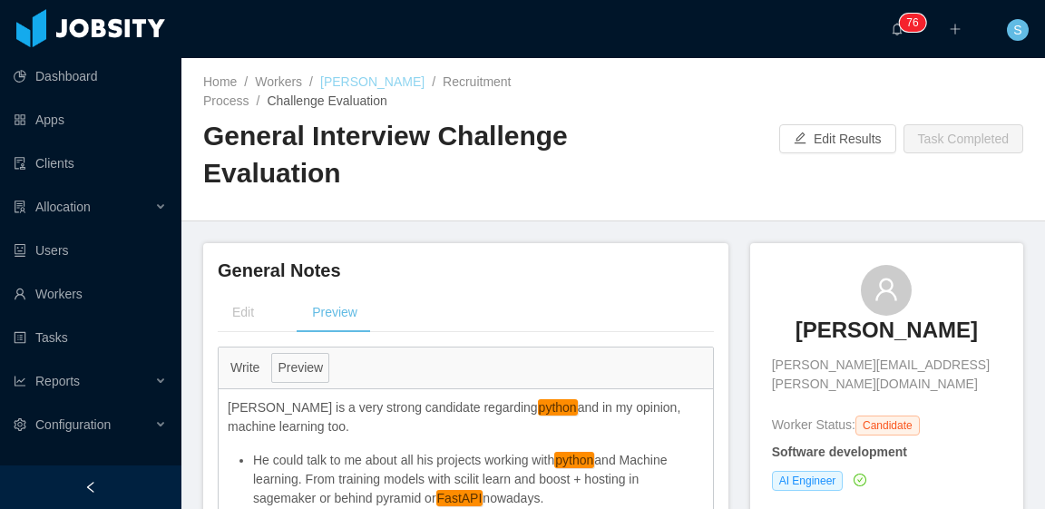
click at [393, 87] on link "Gustavo Gawryszewski" at bounding box center [372, 81] width 104 height 15
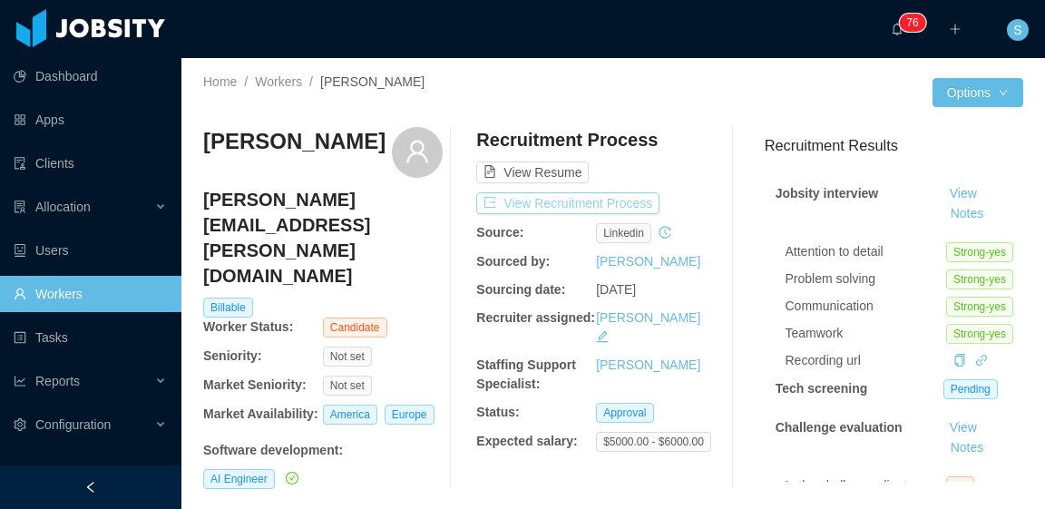
click at [586, 200] on button "View Recruitment Process" at bounding box center [567, 203] width 183 height 22
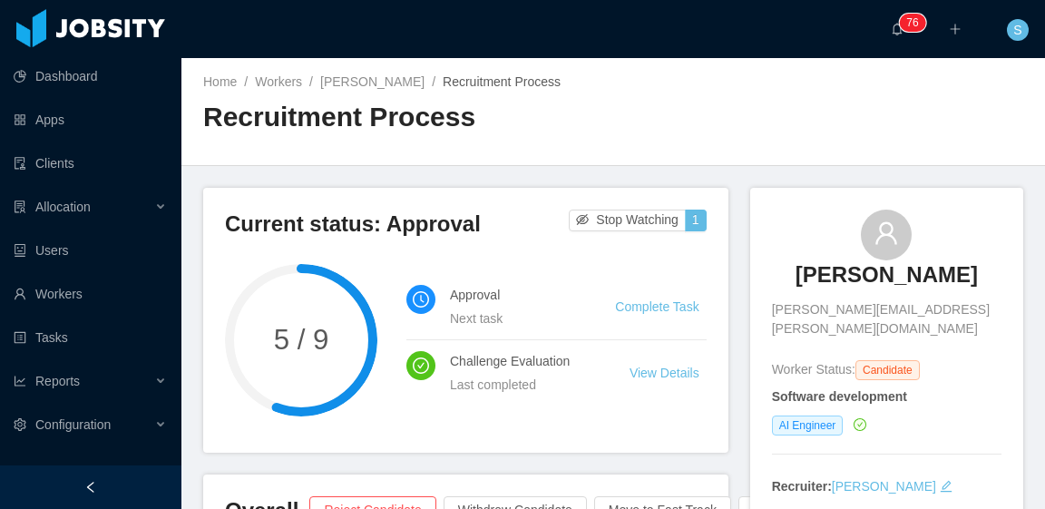
click at [669, 161] on div "Home / Workers / Gustavo Gawryszewski / Recruitment Process / Recruitment Proce…" at bounding box center [613, 112] width 864 height 108
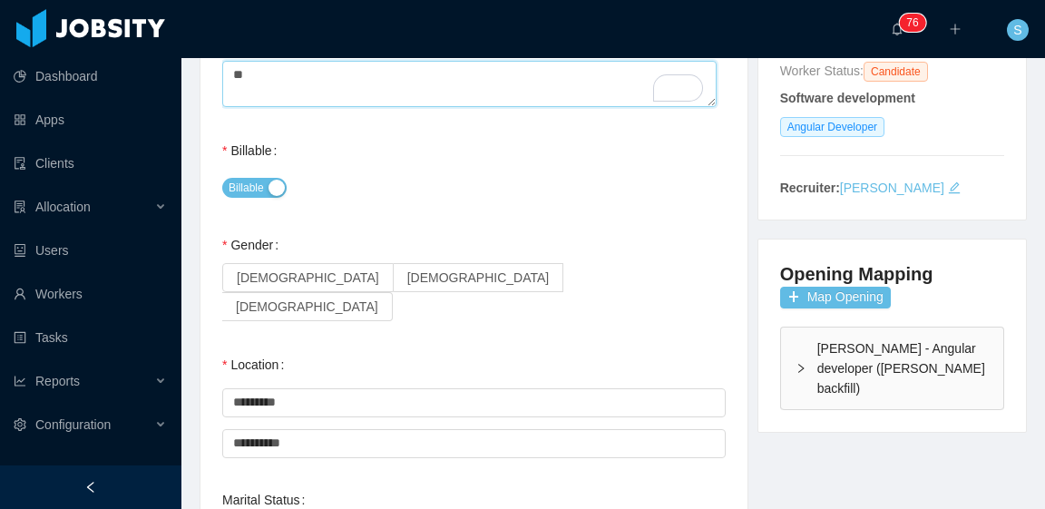
scroll to position [363, 0]
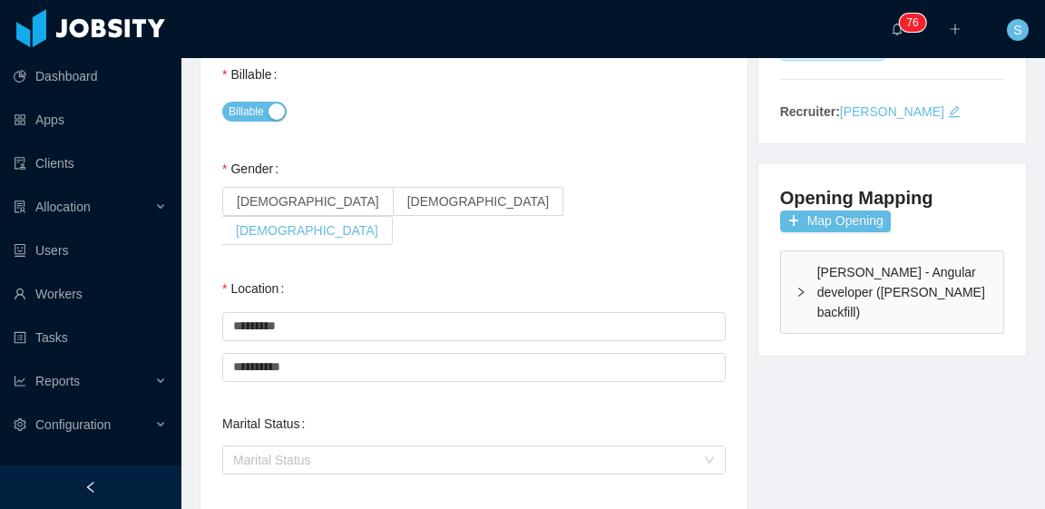
click at [394, 202] on label "[DEMOGRAPHIC_DATA]" at bounding box center [479, 201] width 171 height 29
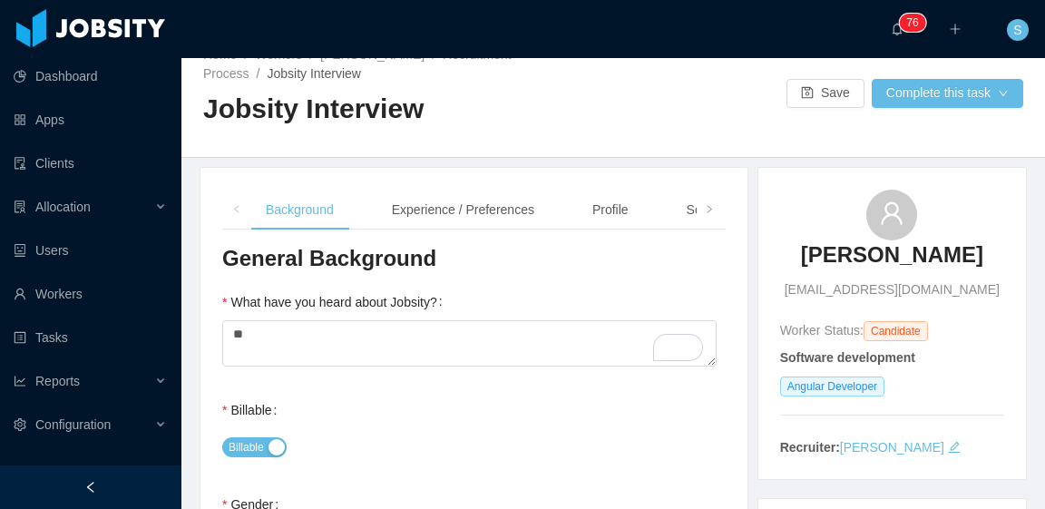
scroll to position [0, 0]
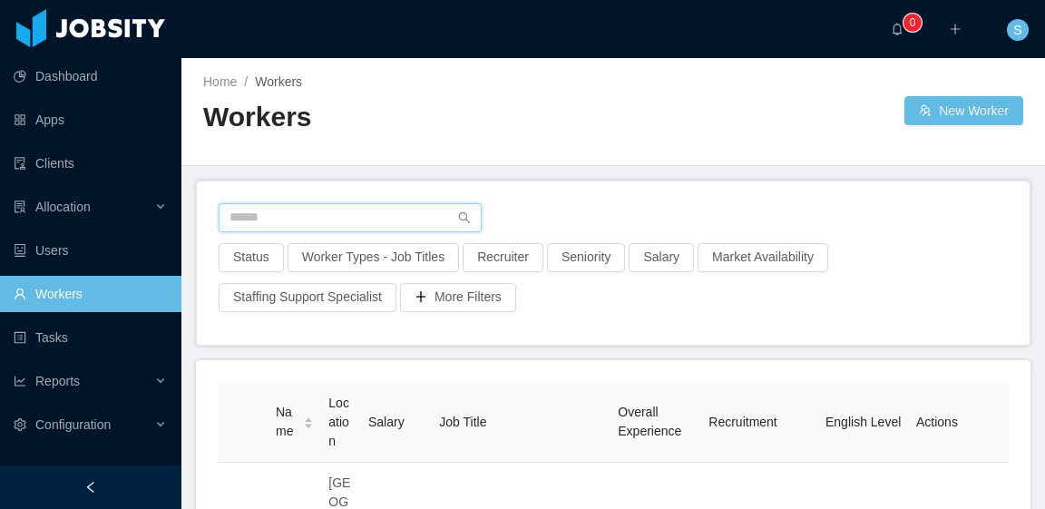
click at [385, 215] on input "text" at bounding box center [350, 217] width 263 height 29
paste input "**********"
type input "**********"
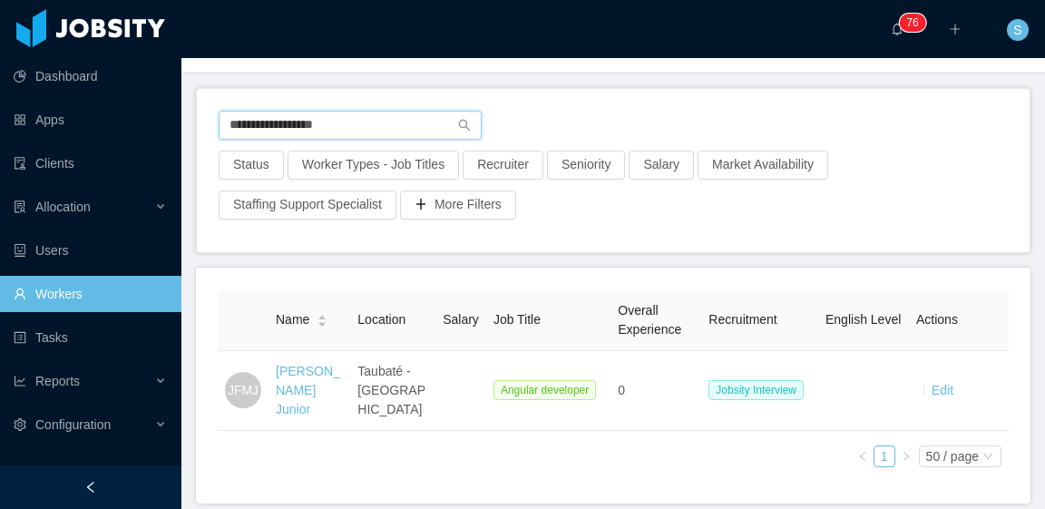
scroll to position [158, 0]
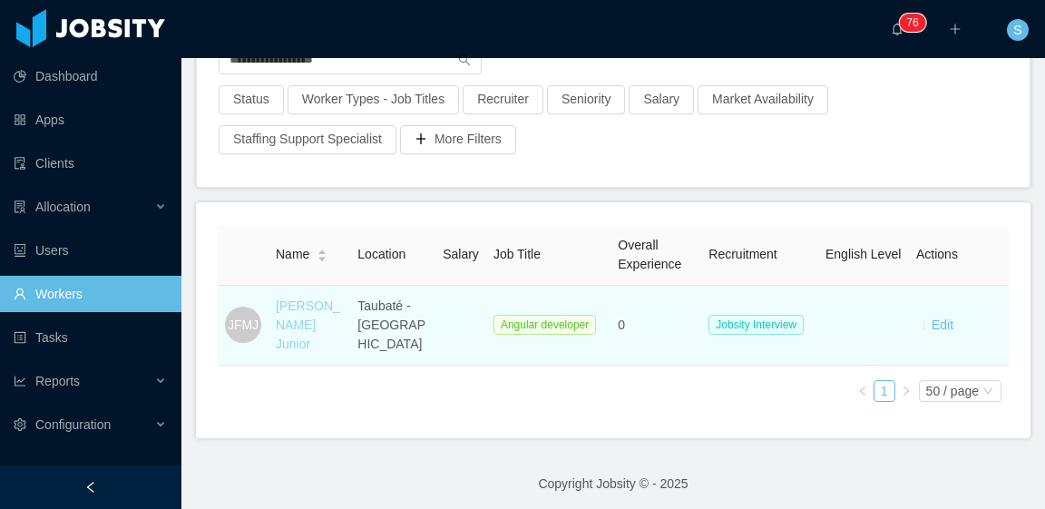
click at [325, 306] on link "Jorge Fumio Muta Junior" at bounding box center [308, 324] width 64 height 53
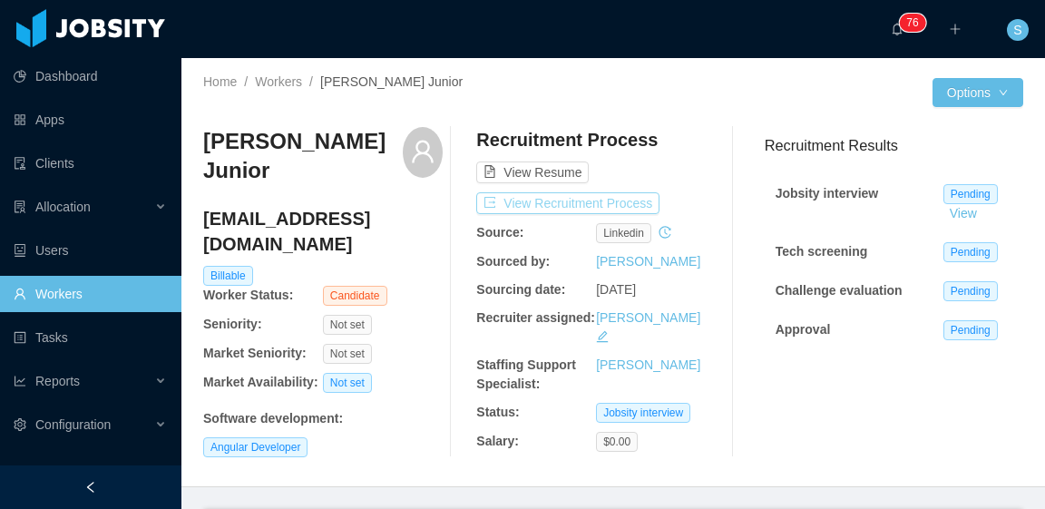
drag, startPoint x: 639, startPoint y: 200, endPoint x: 664, endPoint y: 200, distance: 25.4
click at [639, 200] on button "View Recruitment Process" at bounding box center [567, 203] width 183 height 22
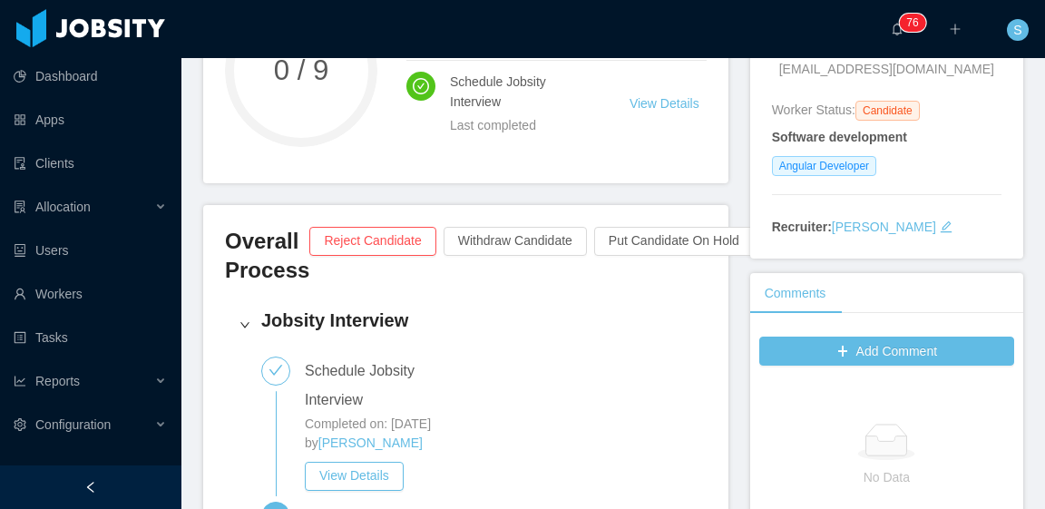
scroll to position [91, 0]
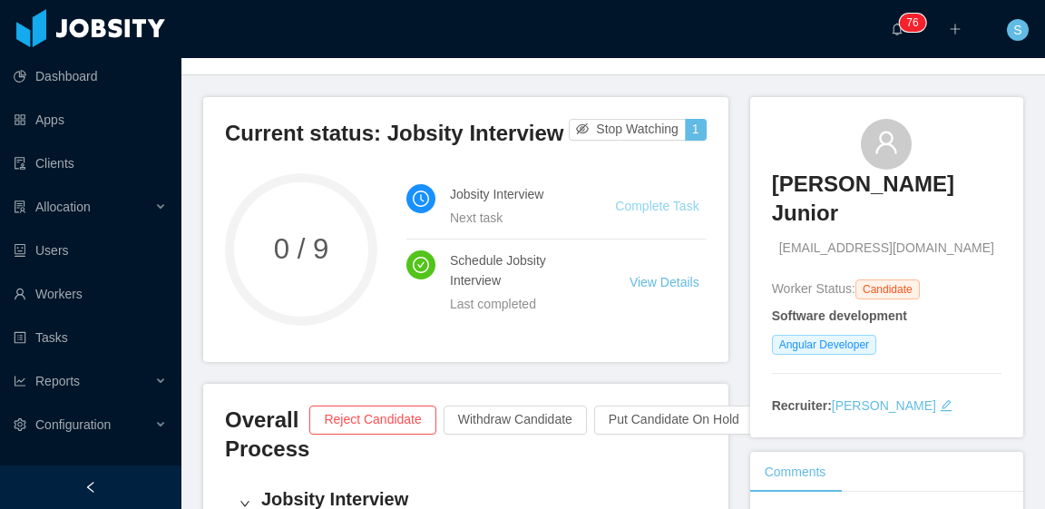
click at [653, 205] on link "Complete Task" at bounding box center [656, 206] width 83 height 15
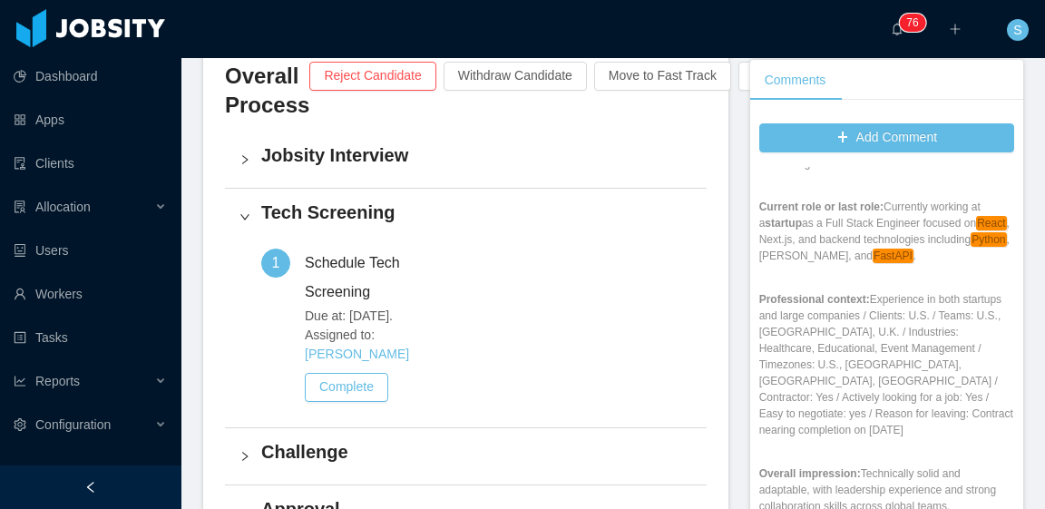
scroll to position [1633, 0]
click at [349, 158] on h4 "Jobsity Interview" at bounding box center [476, 154] width 431 height 25
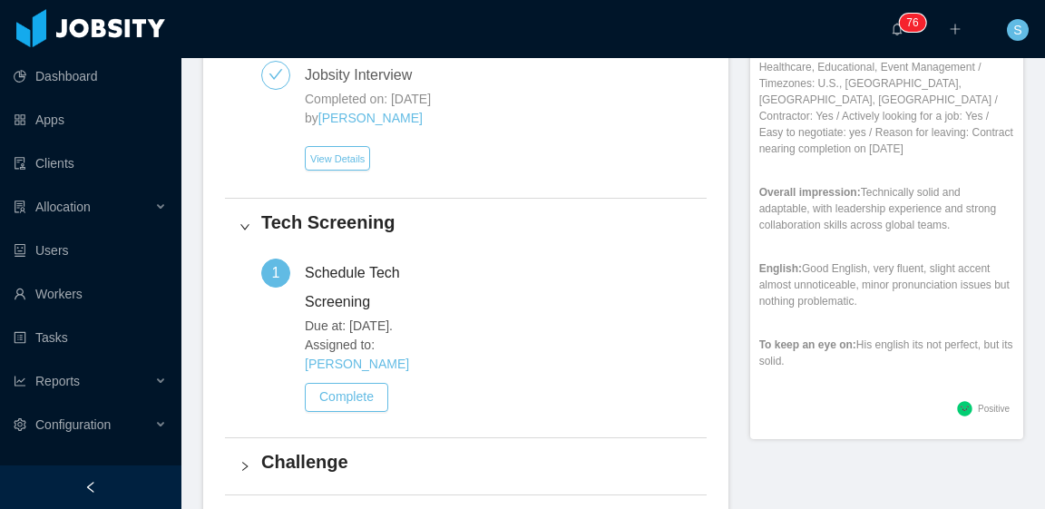
scroll to position [907, 0]
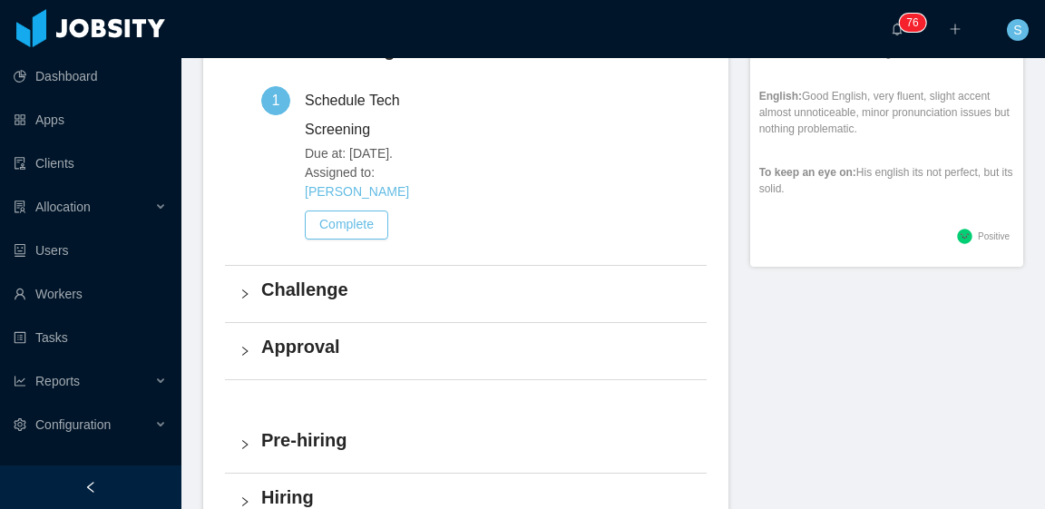
click at [358, 287] on div "Challenge" at bounding box center [466, 294] width 482 height 56
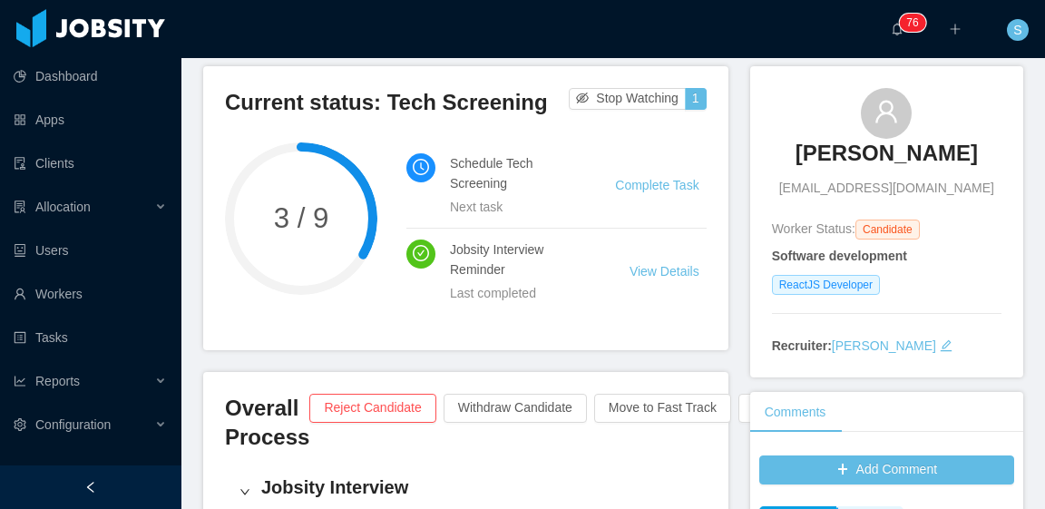
scroll to position [0, 0]
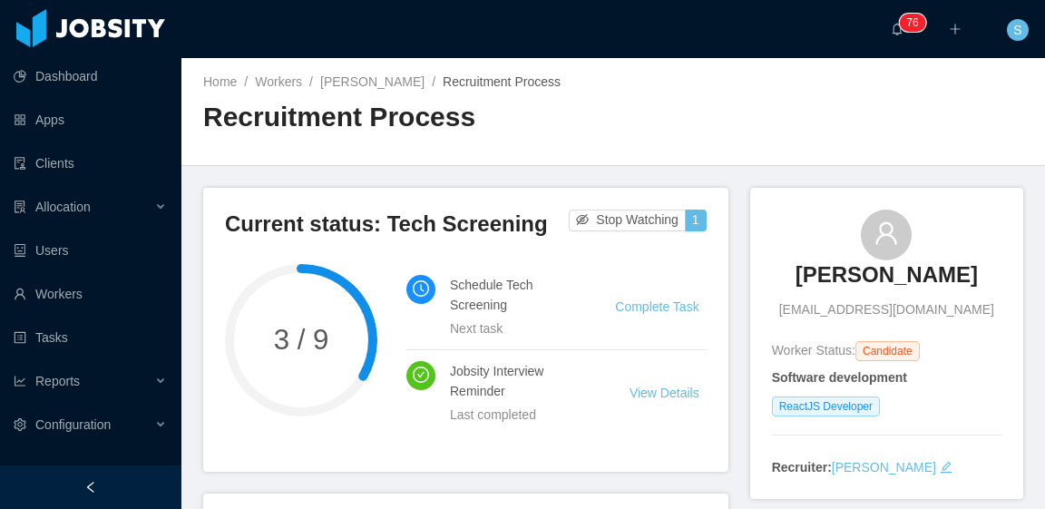
drag, startPoint x: 793, startPoint y: 268, endPoint x: 952, endPoint y: 289, distance: 160.1
click at [952, 289] on div "Vicente Mattos vicentemattosf@gmail.com" at bounding box center [886, 265] width 229 height 110
copy h3 "Vicente Mattos"
click at [893, 145] on div "Home / Workers / Vicente Mattos / Recruitment Process / Recruitment Process" at bounding box center [613, 112] width 864 height 108
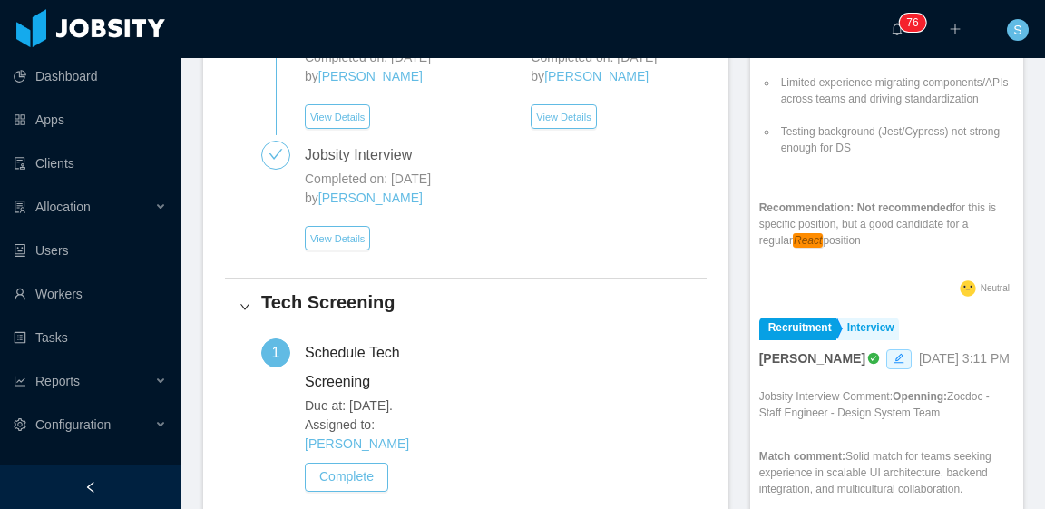
scroll to position [754, 0]
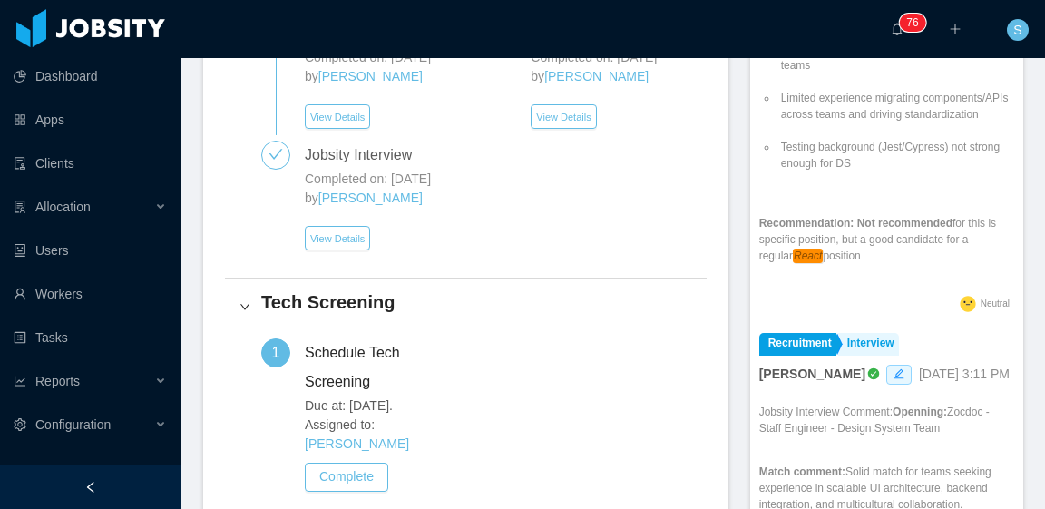
drag, startPoint x: 750, startPoint y: 271, endPoint x: 947, endPoint y: 298, distance: 198.6
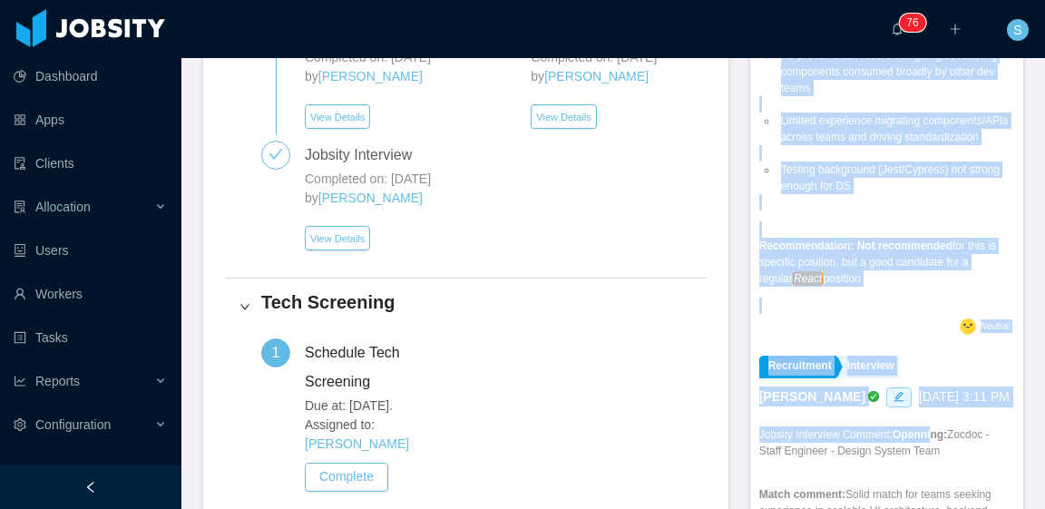
scroll to position [751, 0]
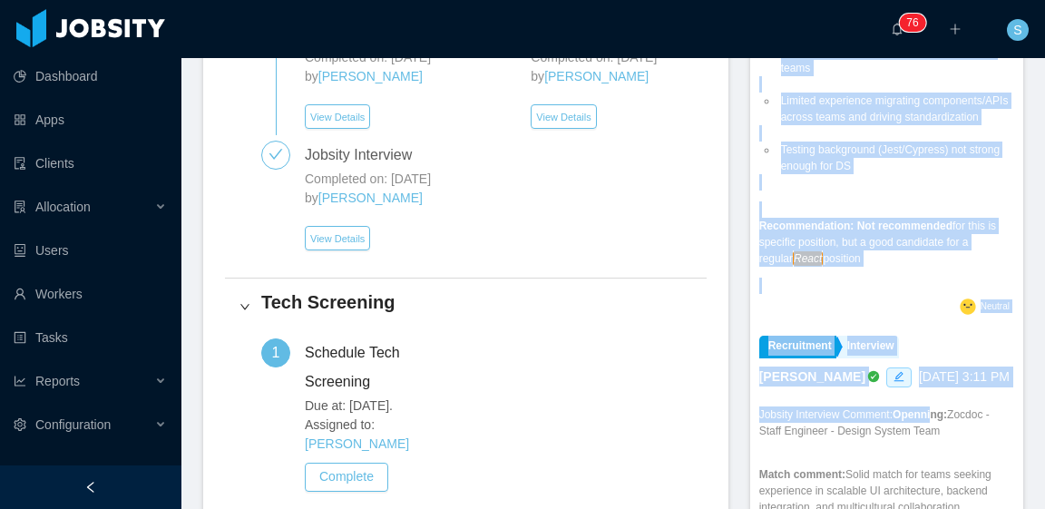
drag, startPoint x: 749, startPoint y: 272, endPoint x: 896, endPoint y: 298, distance: 149.1
copy div "Solid React /TypeScript knowledge and articulate answers, but insufficient hand…"
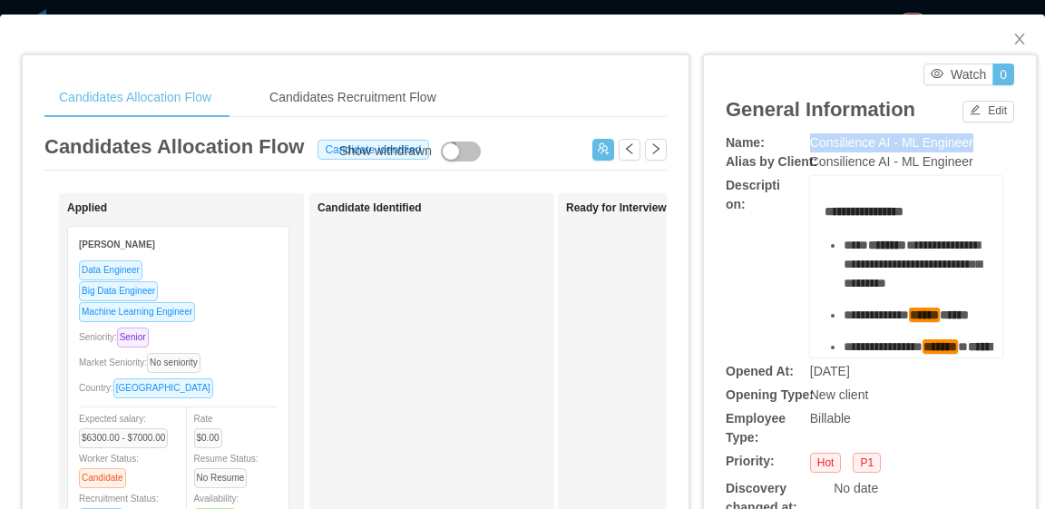
drag, startPoint x: 964, startPoint y: 143, endPoint x: 790, endPoint y: 136, distance: 174.3
click at [790, 136] on div "Name: Consilience AI - ML Engineer" at bounding box center [870, 142] width 288 height 19
copy div "Consilience AI - ML Engineer"
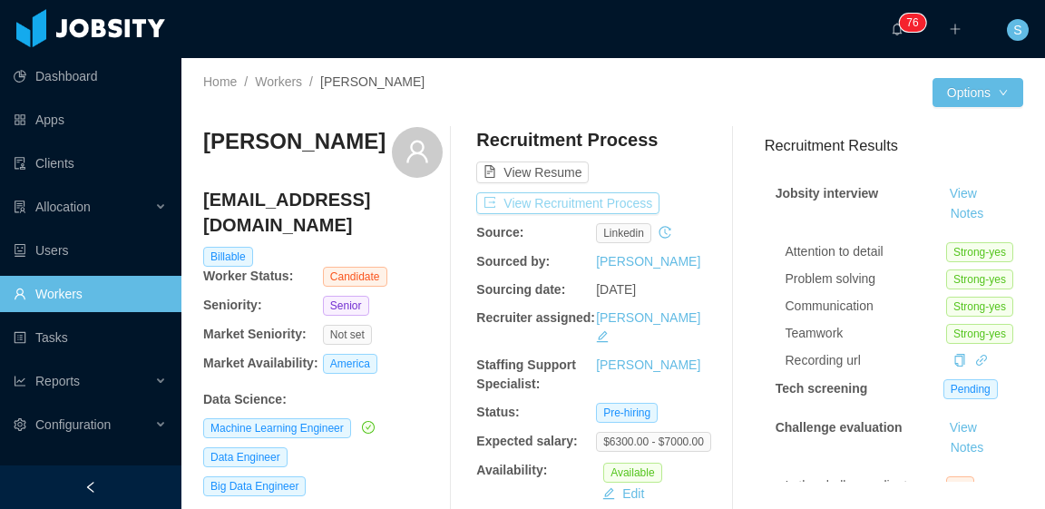
click at [623, 205] on button "View Recruitment Process" at bounding box center [567, 203] width 183 height 22
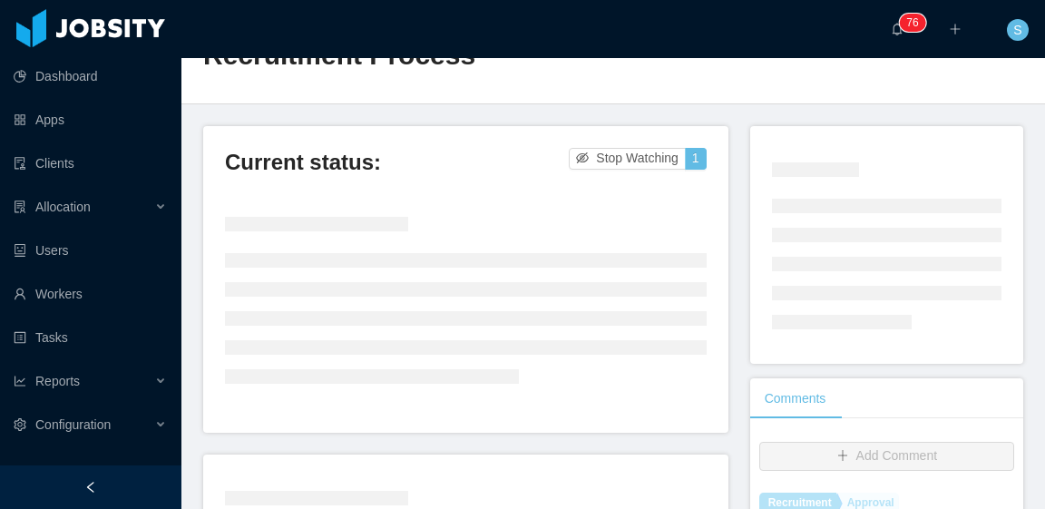
scroll to position [91, 0]
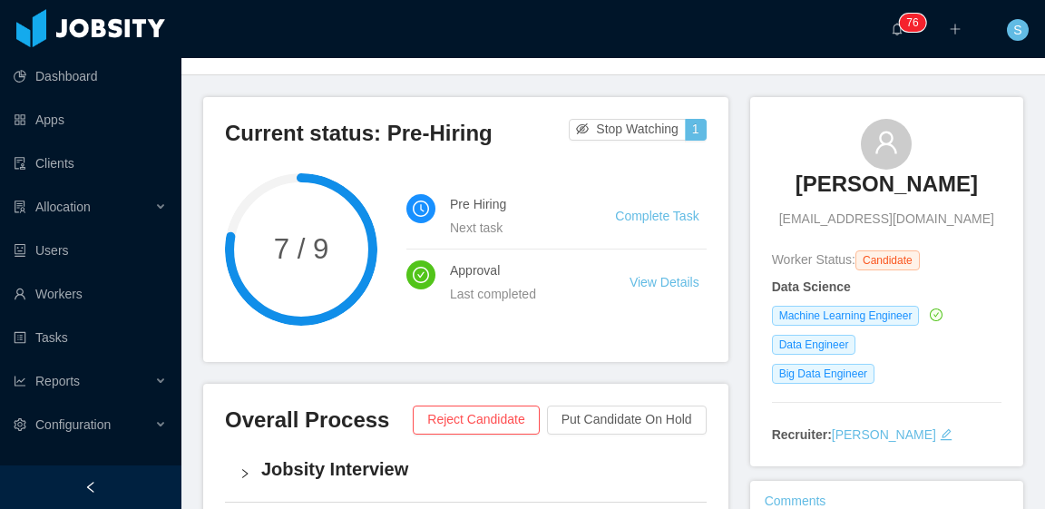
drag, startPoint x: 770, startPoint y: 184, endPoint x: 973, endPoint y: 190, distance: 203.3
click at [973, 190] on div "[PERSON_NAME] [PERSON_NAME][EMAIL_ADDRESS][DOMAIN_NAME] Worker Status: Candidat…" at bounding box center [886, 281] width 273 height 369
copy h3 "[PERSON_NAME]"
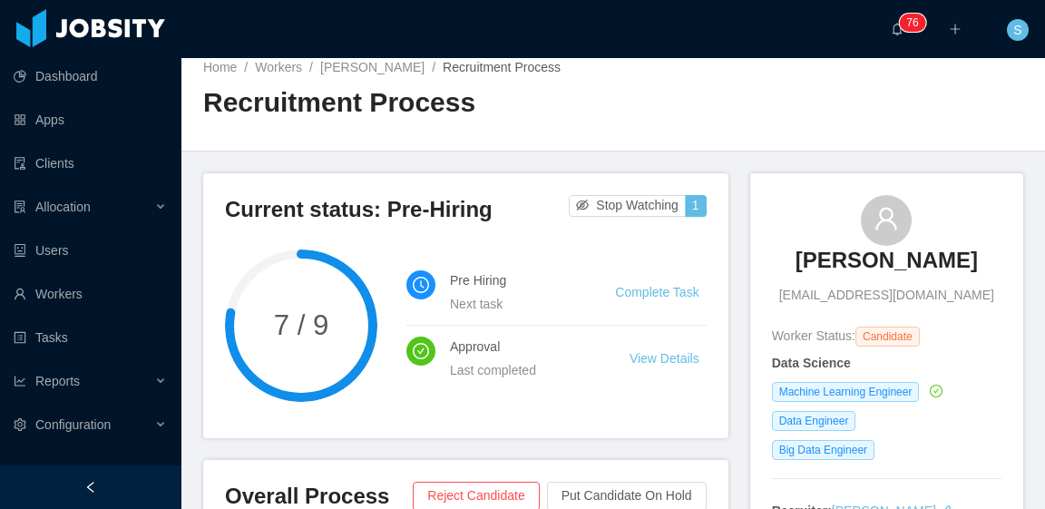
scroll to position [0, 0]
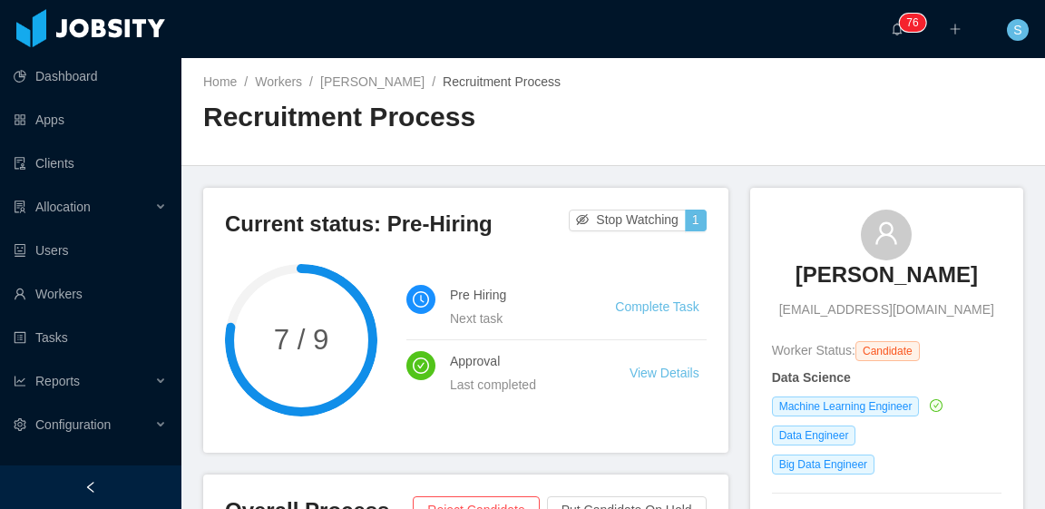
copy h3 "[PERSON_NAME]"
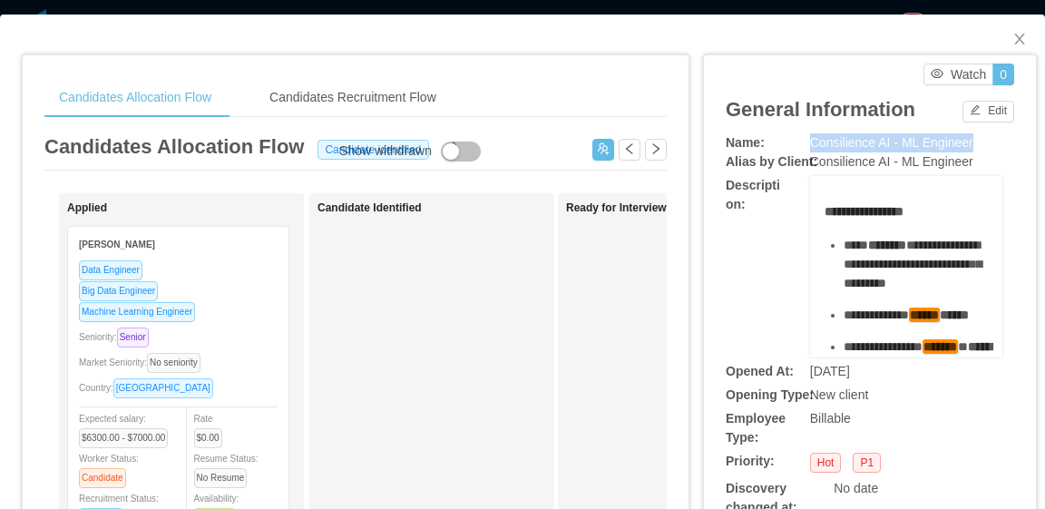
drag, startPoint x: 963, startPoint y: 139, endPoint x: 801, endPoint y: 141, distance: 162.4
click at [810, 138] on div "Consilience AI - ML Engineer" at bounding box center [906, 142] width 192 height 19
copy span "Consilience AI - ML Engineer"
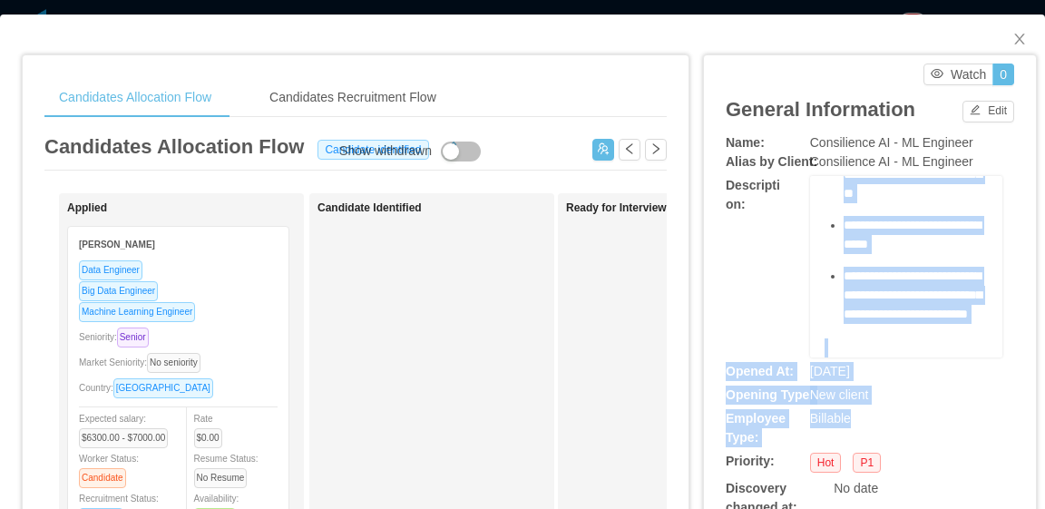
scroll to position [1430, 0]
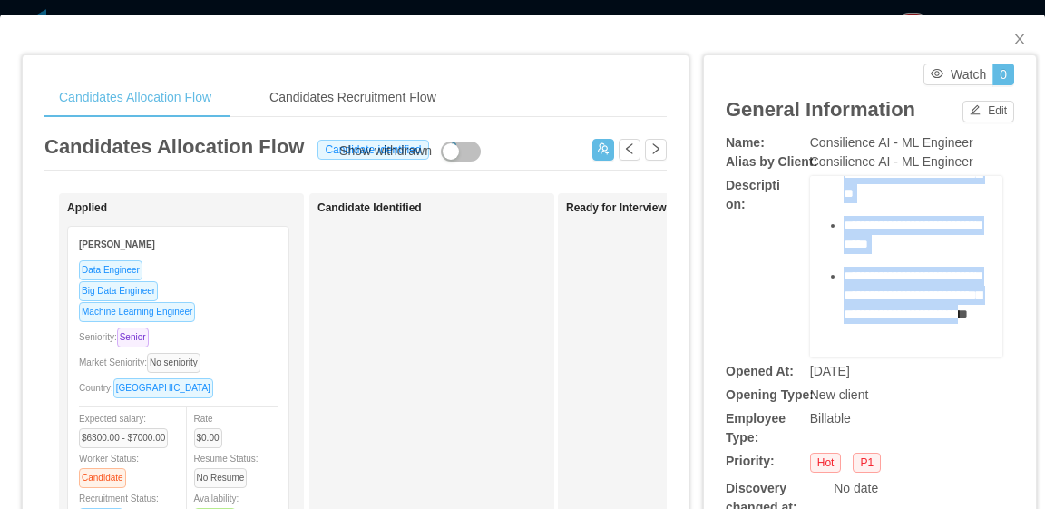
drag, startPoint x: 813, startPoint y: 211, endPoint x: 913, endPoint y: 302, distance: 134.8
copy div "**********"
